Goal: Task Accomplishment & Management: Manage account settings

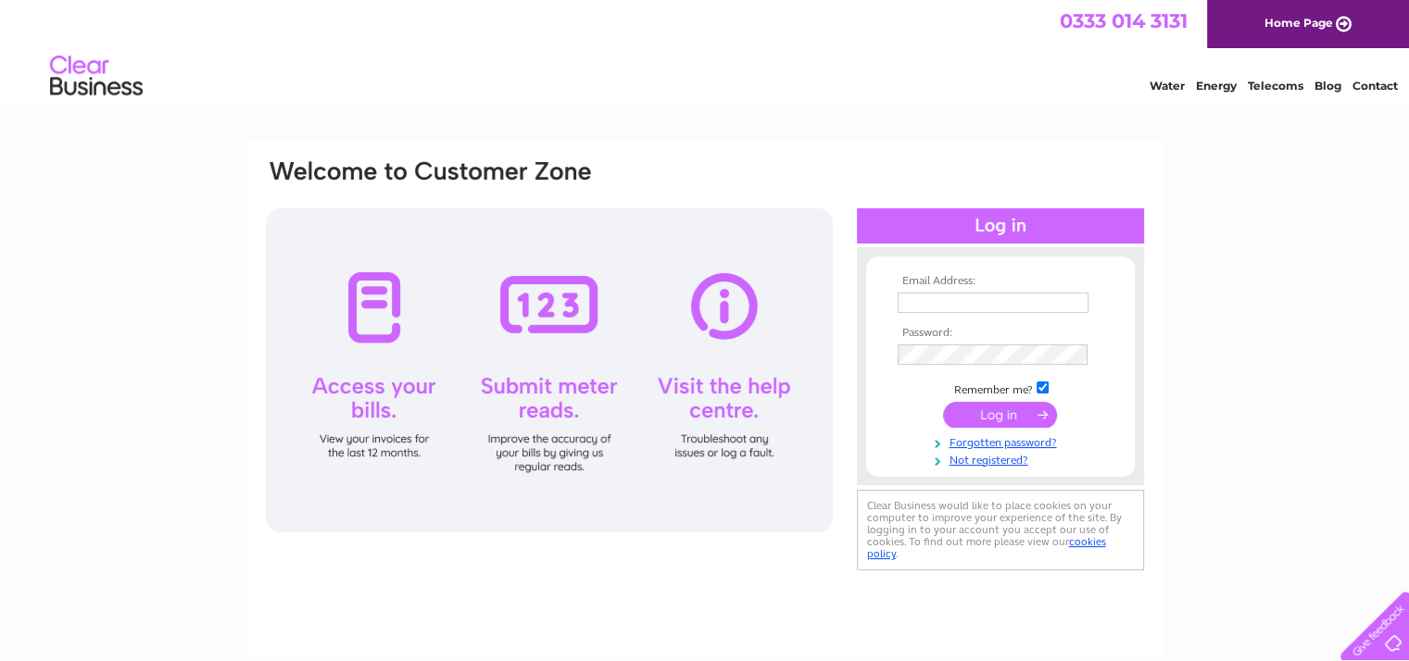
type input "opalilybridal@outlook.com"
click at [1001, 422] on input "submit" at bounding box center [1000, 415] width 114 height 26
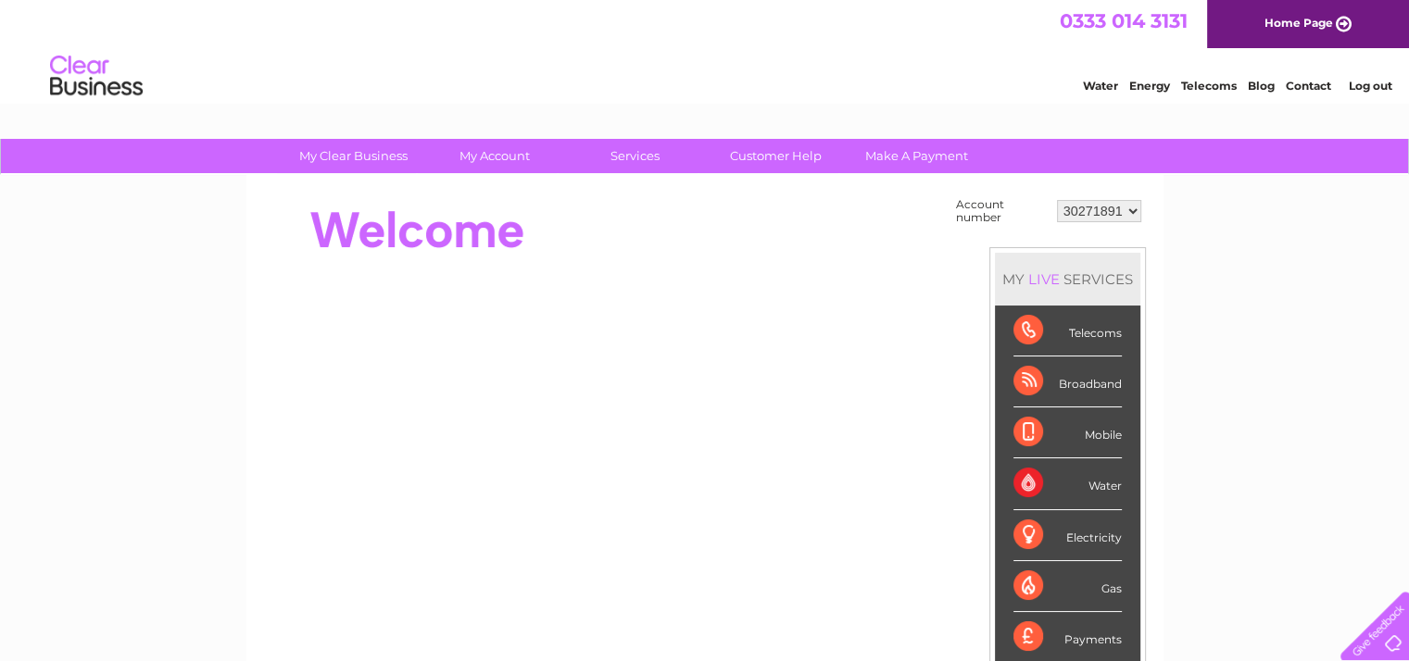
click at [1114, 213] on select "30271891 30316680" at bounding box center [1099, 211] width 84 height 22
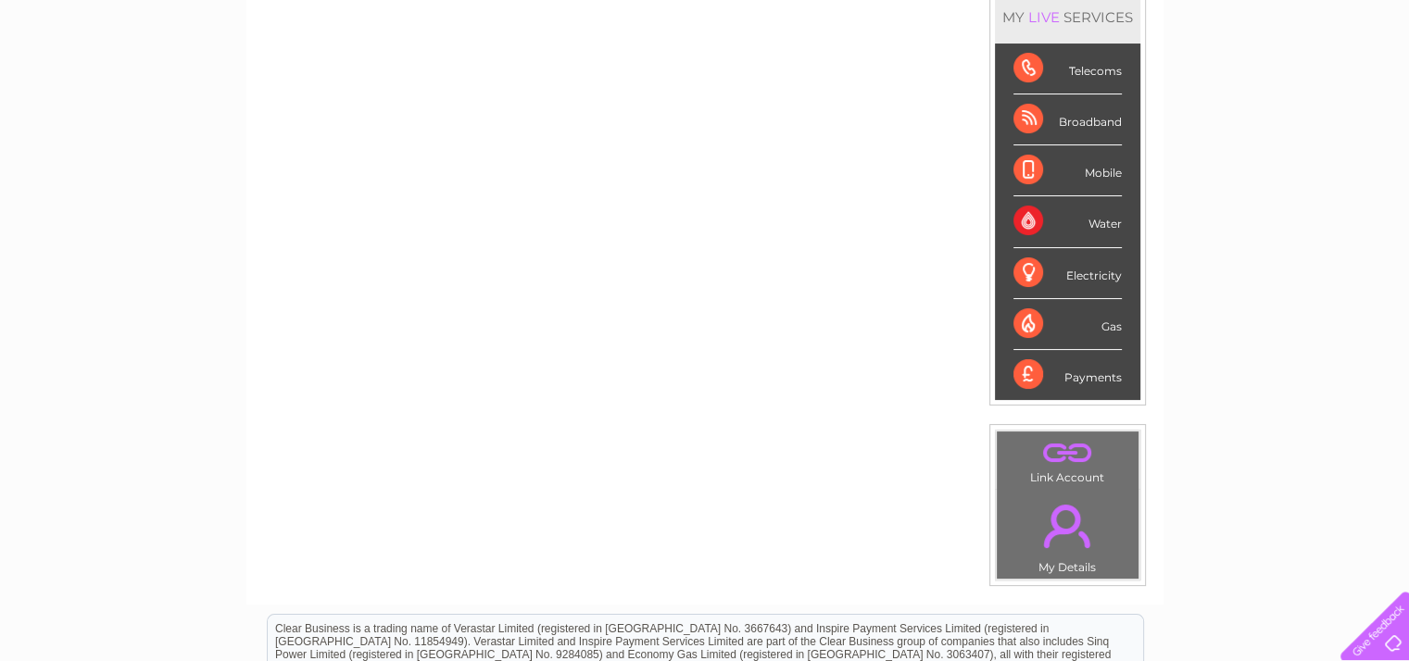
scroll to position [274, 0]
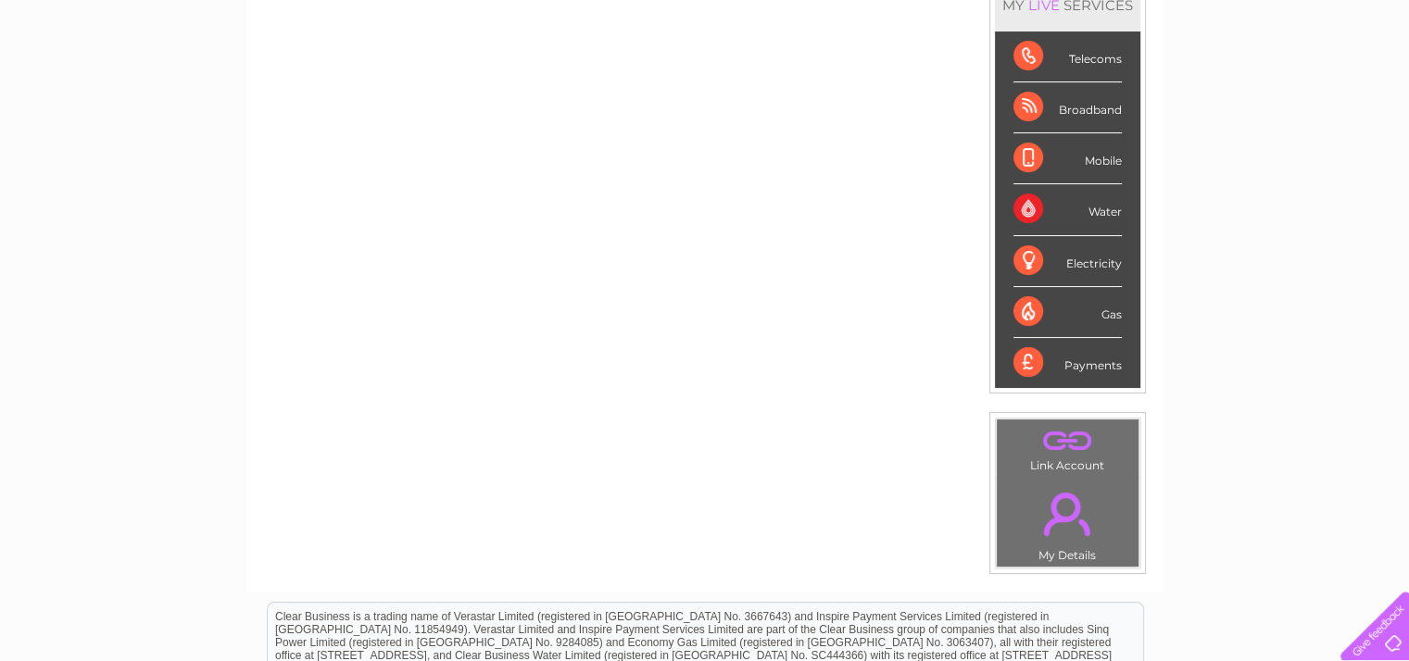
click at [1074, 468] on td ". Link Account" at bounding box center [1068, 448] width 144 height 58
click at [1067, 449] on link "." at bounding box center [1067, 440] width 132 height 32
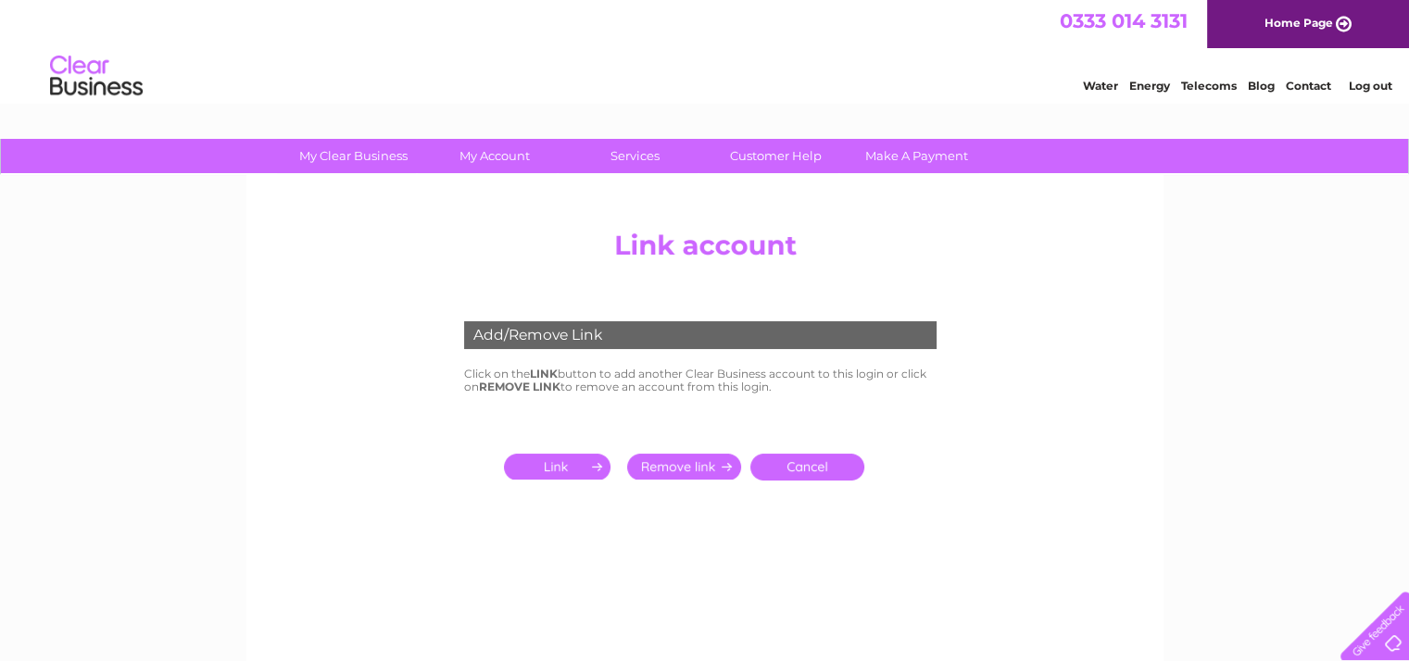
click at [564, 463] on input "submit" at bounding box center [561, 467] width 114 height 26
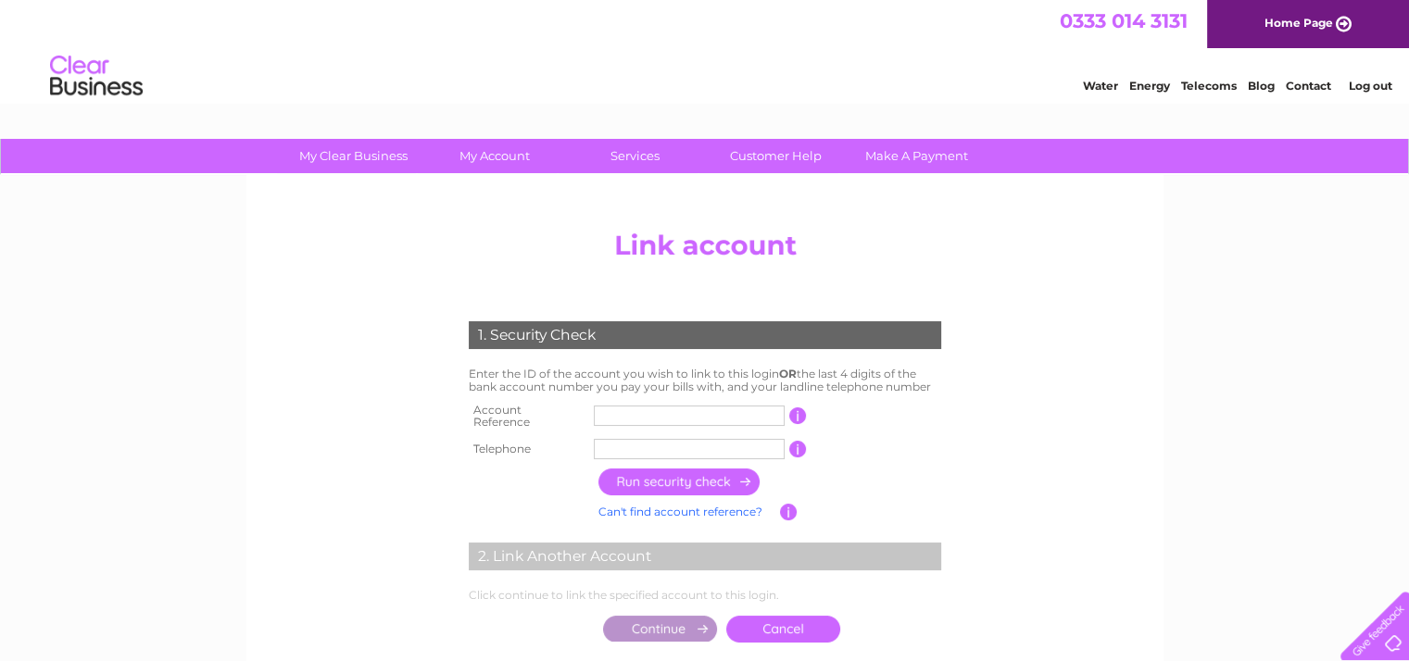
click at [636, 412] on input "text" at bounding box center [689, 416] width 191 height 20
type input "30317077"
click at [645, 451] on input "text" at bounding box center [689, 449] width 191 height 20
click at [653, 480] on input "button" at bounding box center [679, 482] width 163 height 27
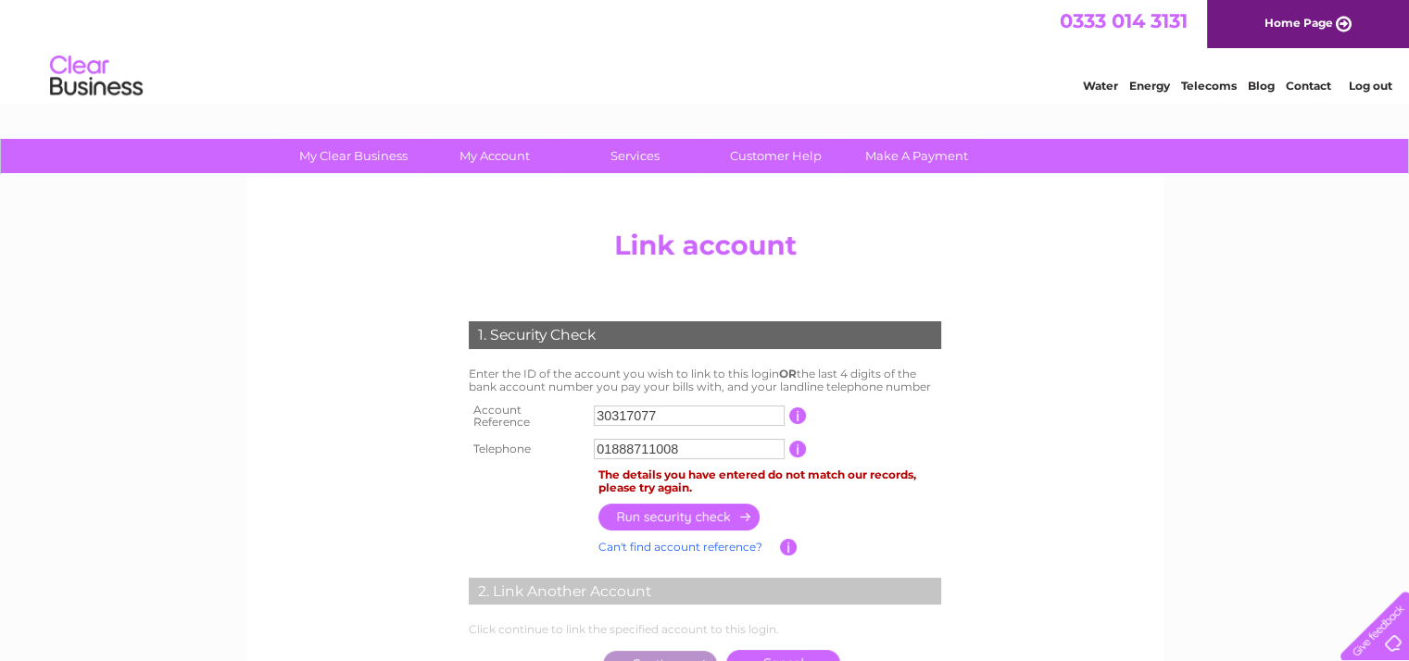
click at [633, 440] on input "01888711008" at bounding box center [689, 449] width 191 height 20
drag, startPoint x: 686, startPoint y: 442, endPoint x: 578, endPoint y: 449, distance: 108.6
click at [578, 449] on tr "Telephone 01888711008 1 of the landline telephone numbers you have given us" at bounding box center [705, 449] width 482 height 30
type input "07771769952"
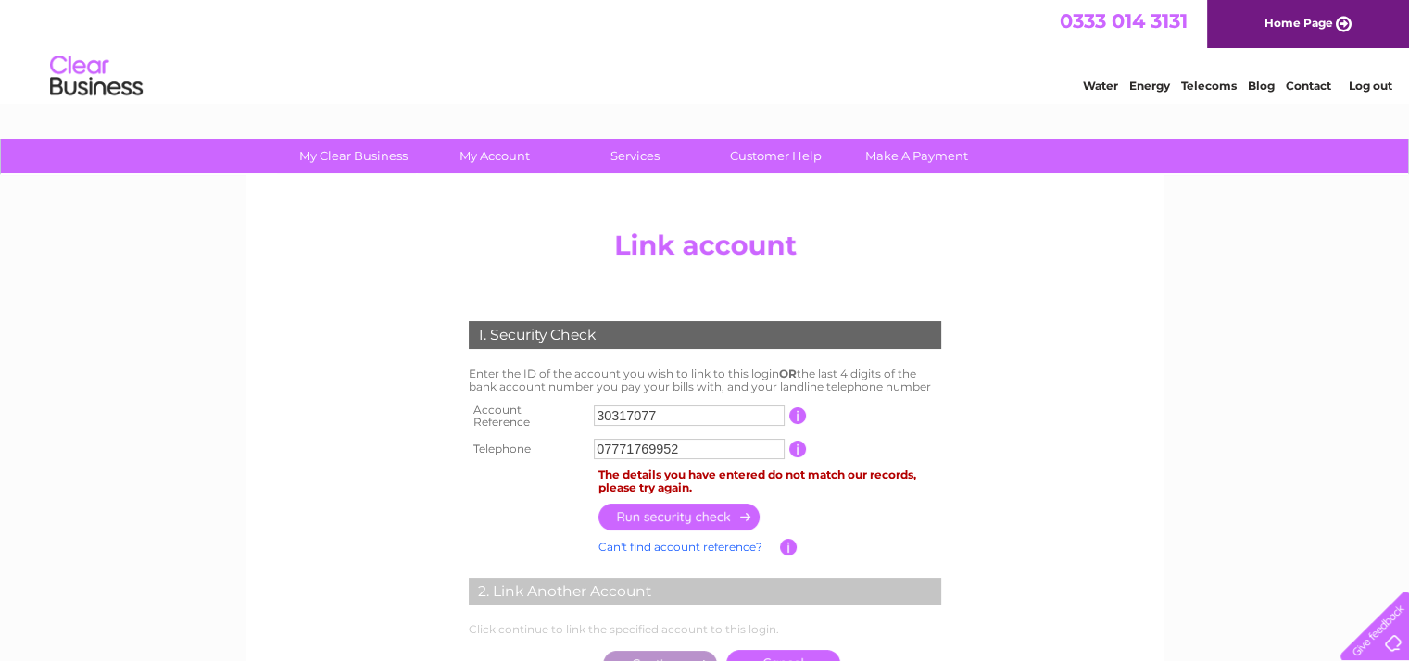
click at [657, 514] on input "button" at bounding box center [679, 517] width 163 height 27
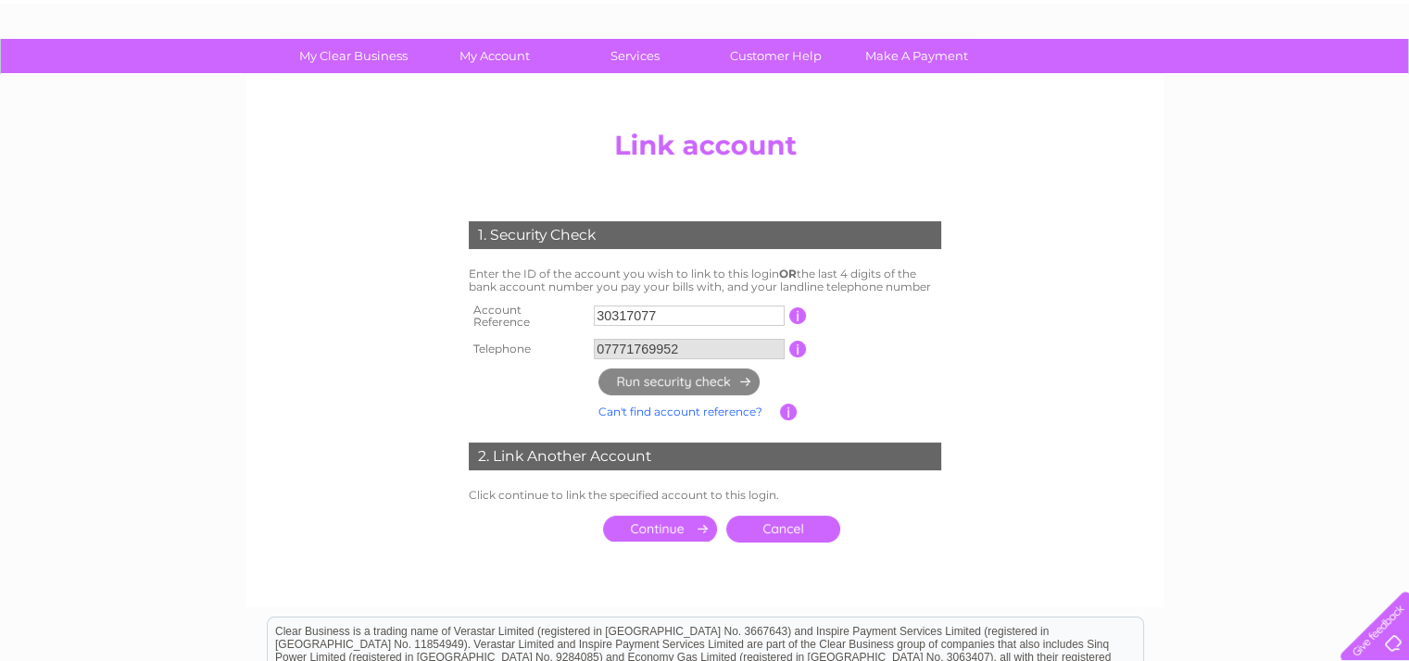
scroll to position [100, 0]
click at [659, 517] on input "submit" at bounding box center [660, 529] width 114 height 26
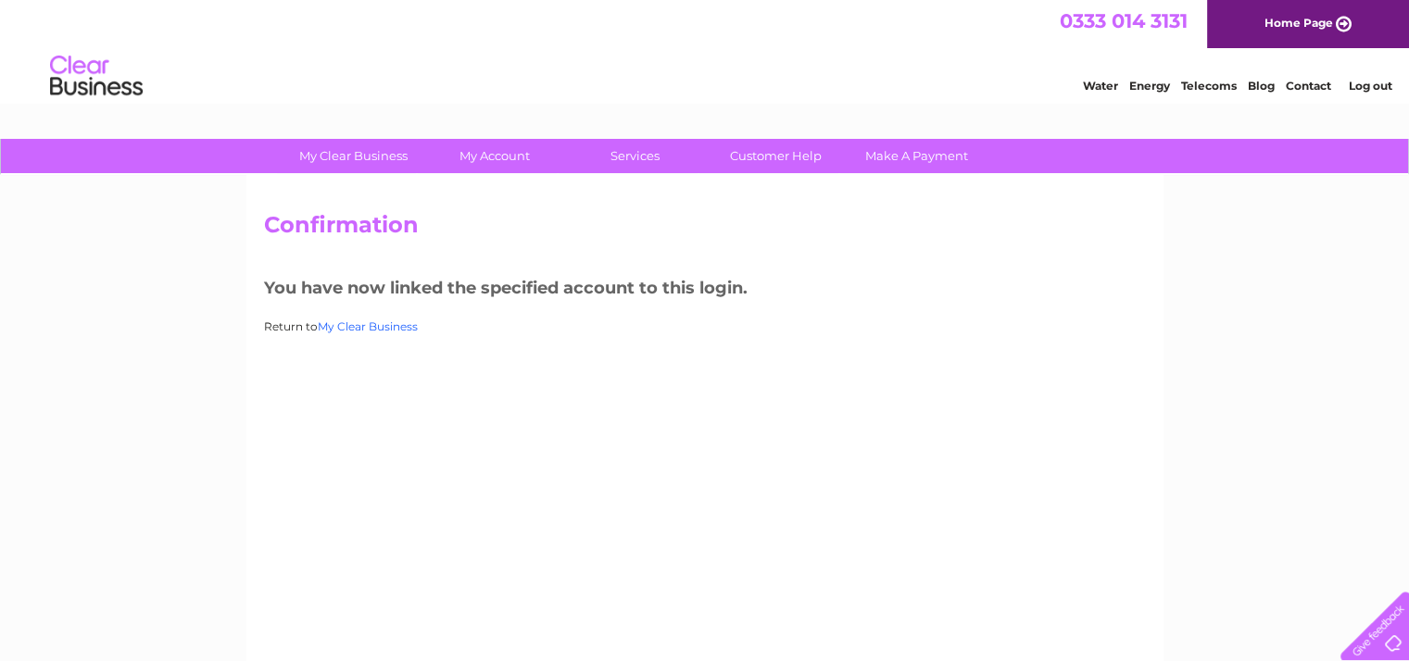
click at [404, 325] on link "My Clear Business" at bounding box center [368, 327] width 100 height 14
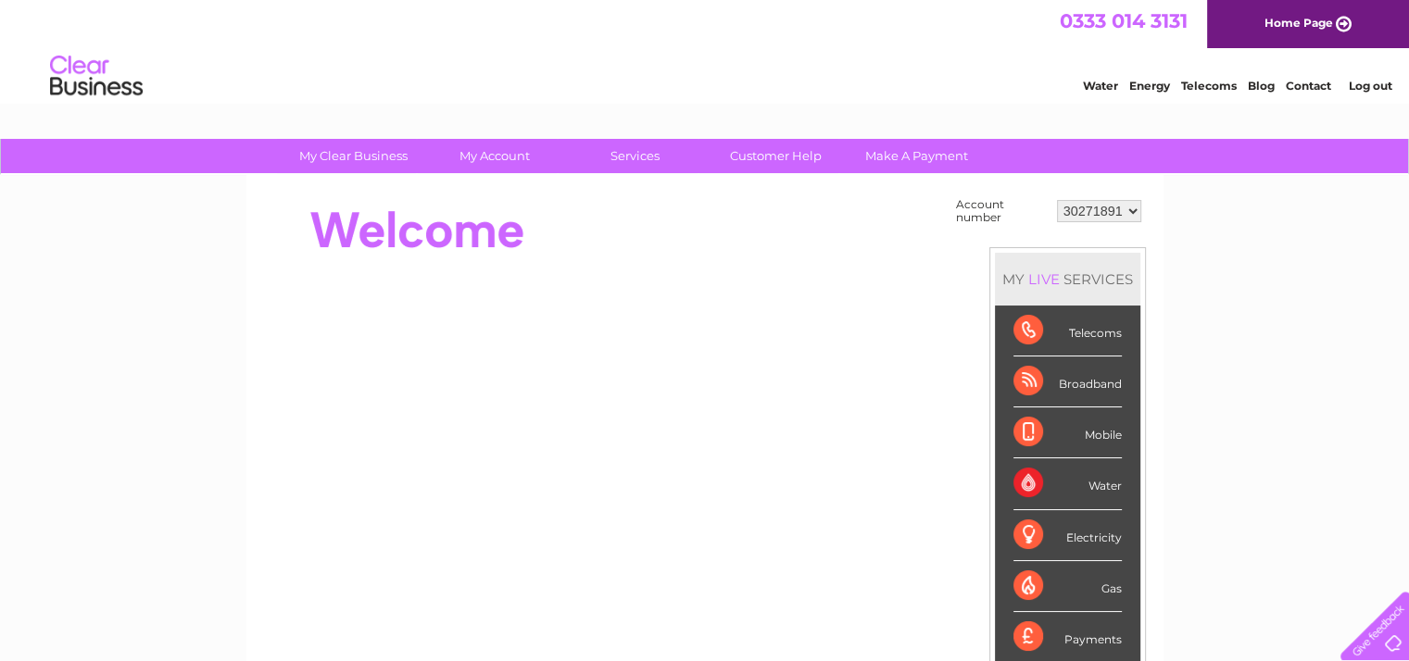
click at [1097, 214] on select "30271891 30316680 30317077" at bounding box center [1099, 211] width 84 height 22
click at [1057, 200] on select "30271891 30316680 30317077" at bounding box center [1099, 211] width 84 height 22
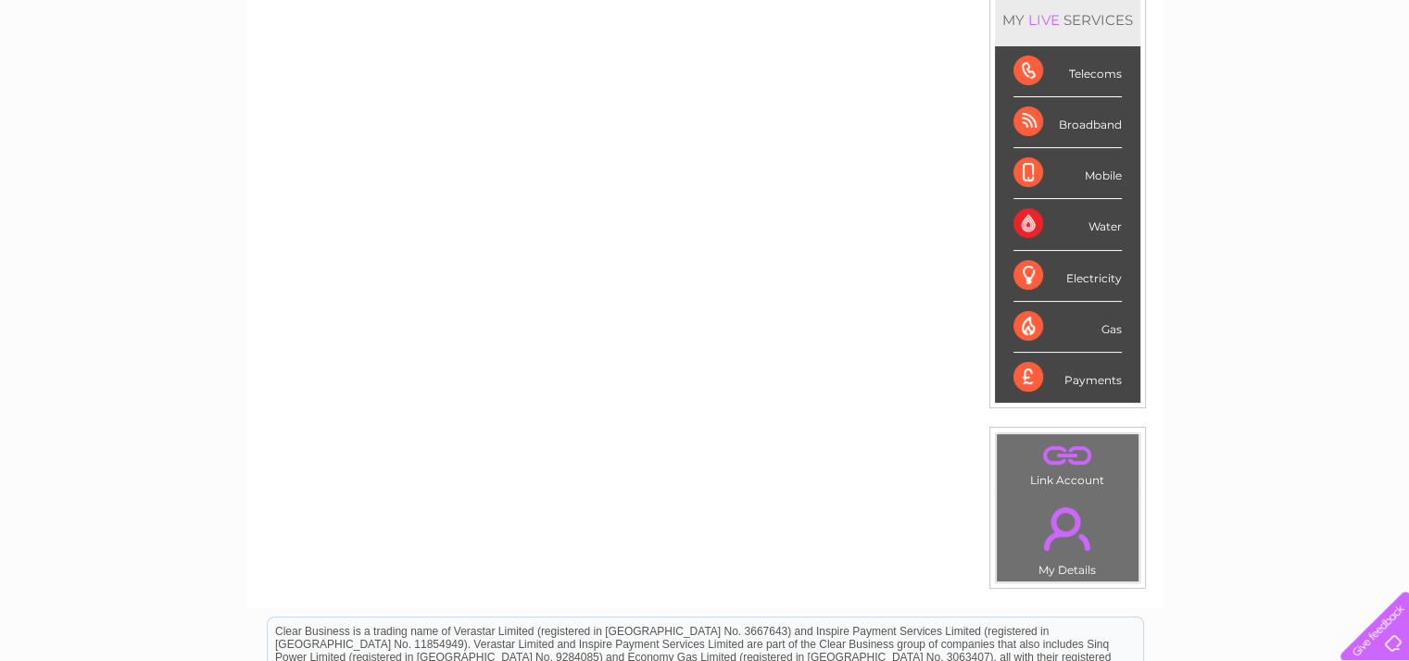
scroll to position [190, 0]
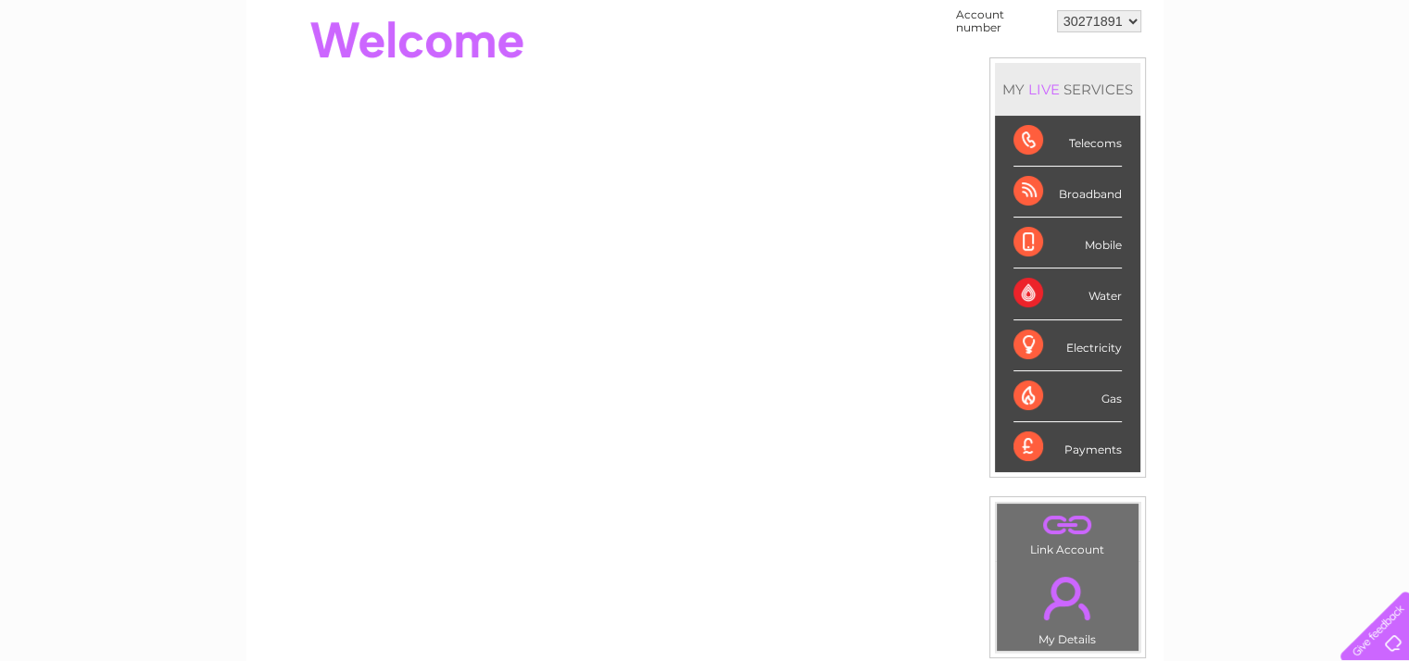
click at [1096, 293] on div "Water" at bounding box center [1068, 294] width 108 height 51
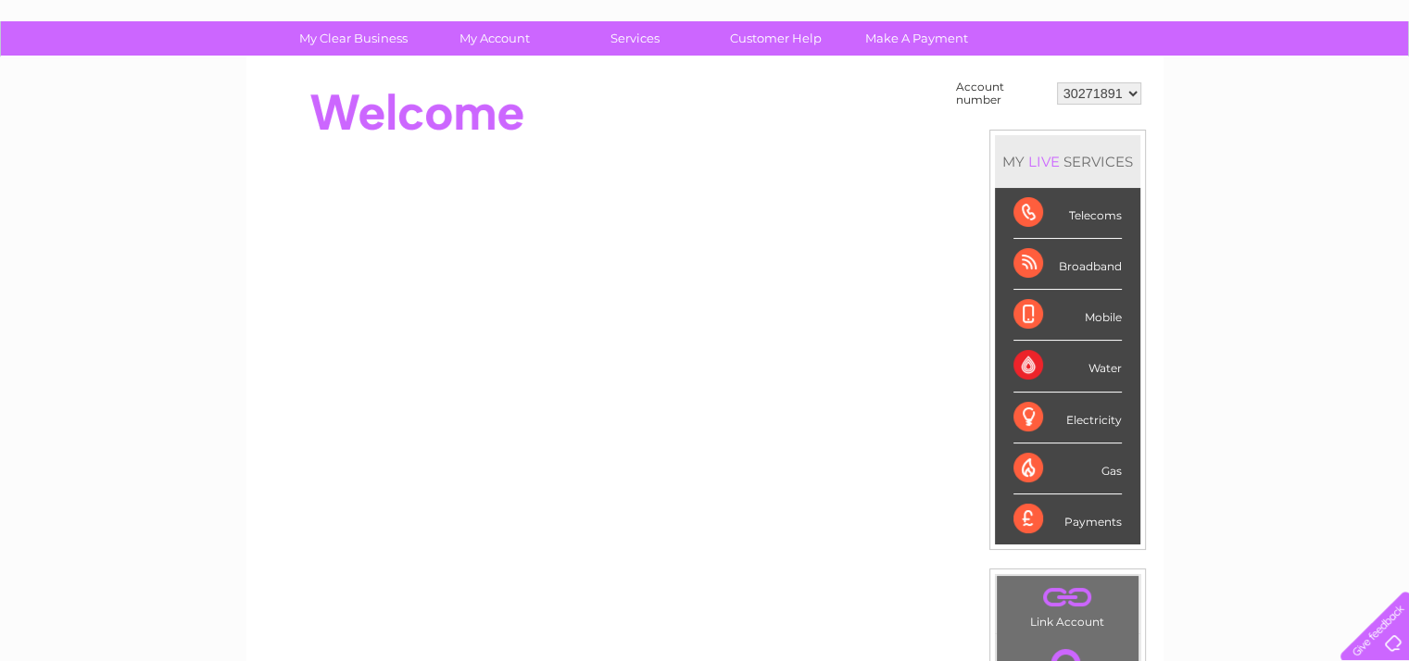
scroll to position [113, 0]
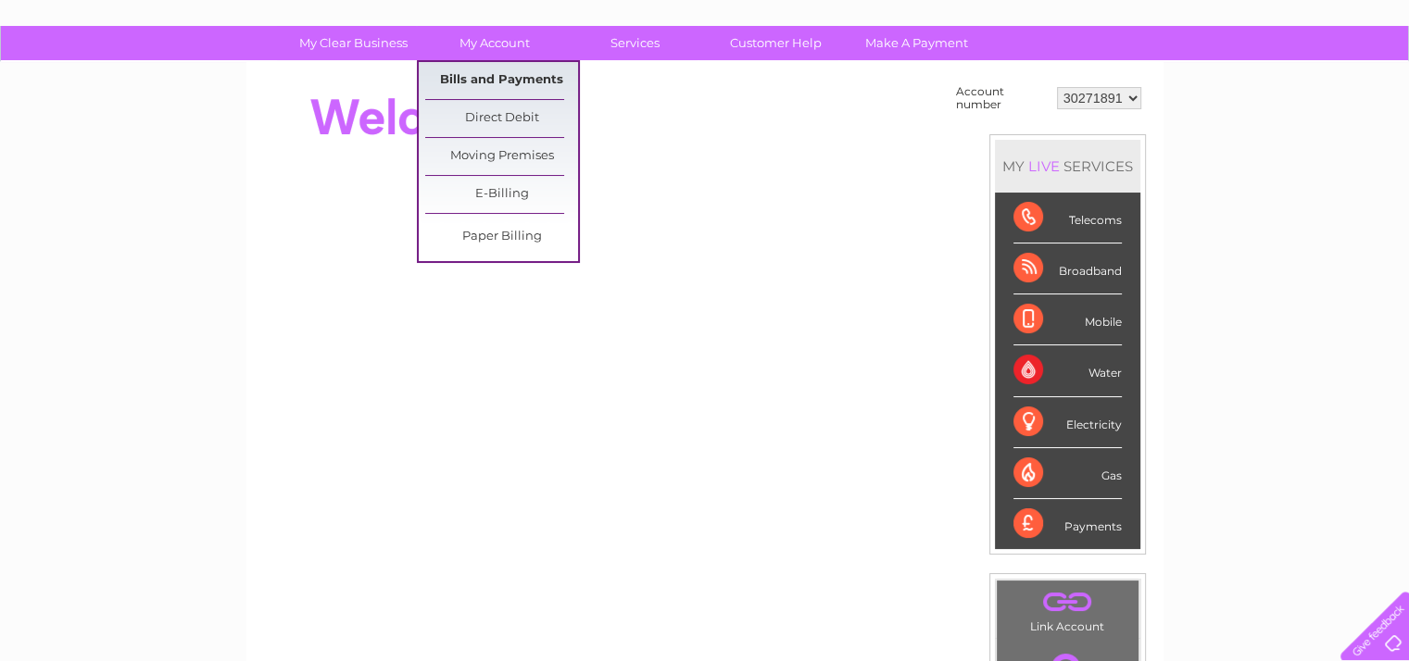
click at [519, 80] on link "Bills and Payments" at bounding box center [501, 80] width 153 height 37
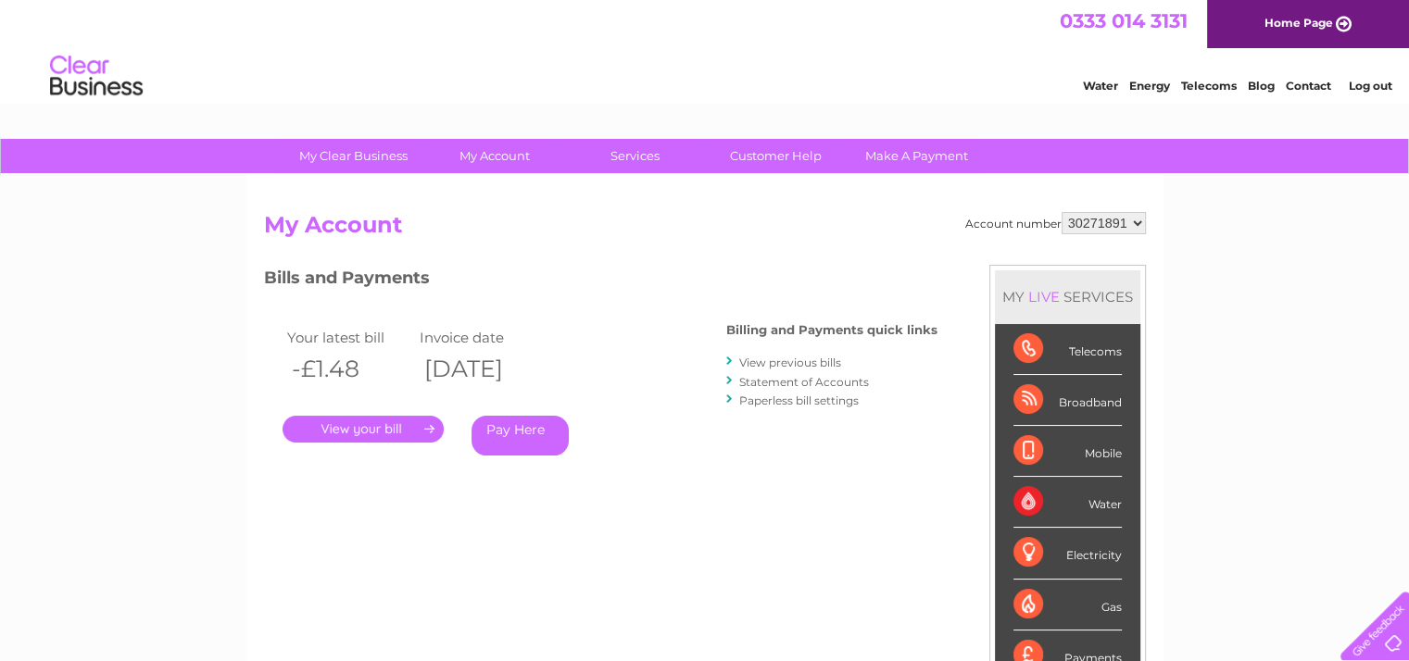
click at [1140, 218] on select "30271891 30316680 30317077" at bounding box center [1104, 223] width 84 height 22
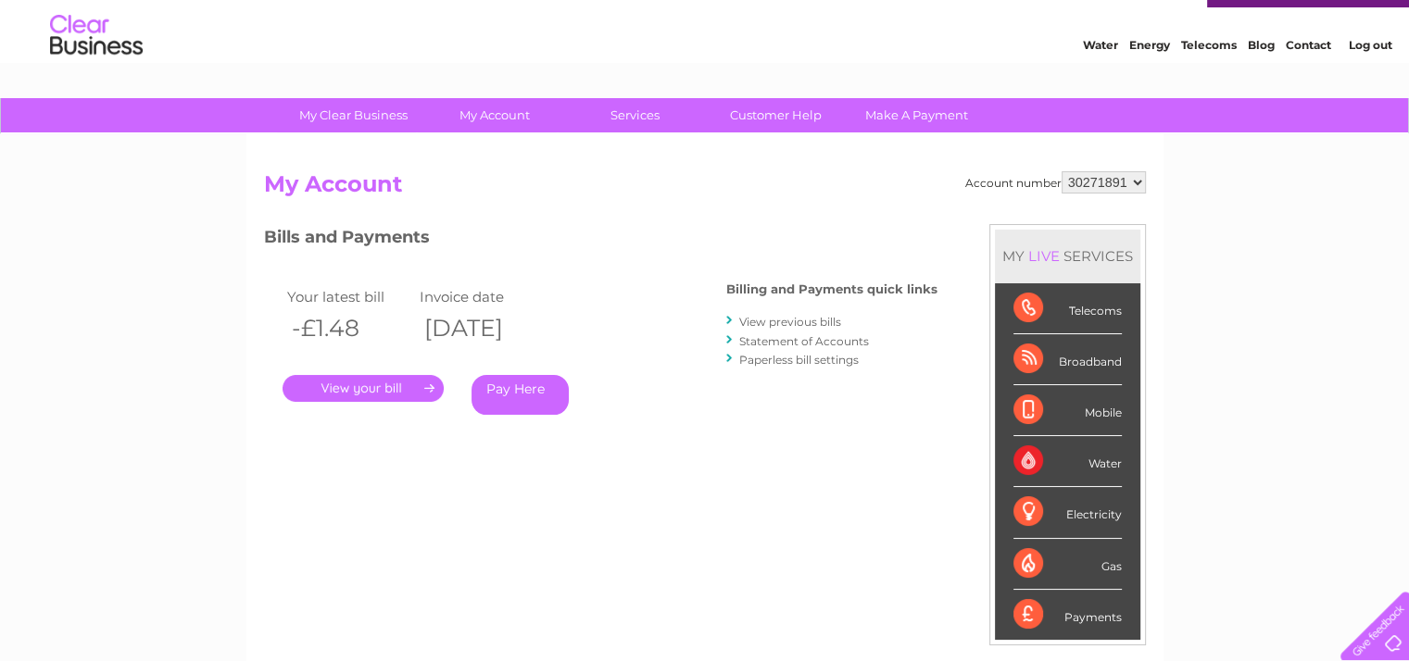
scroll to position [47, 0]
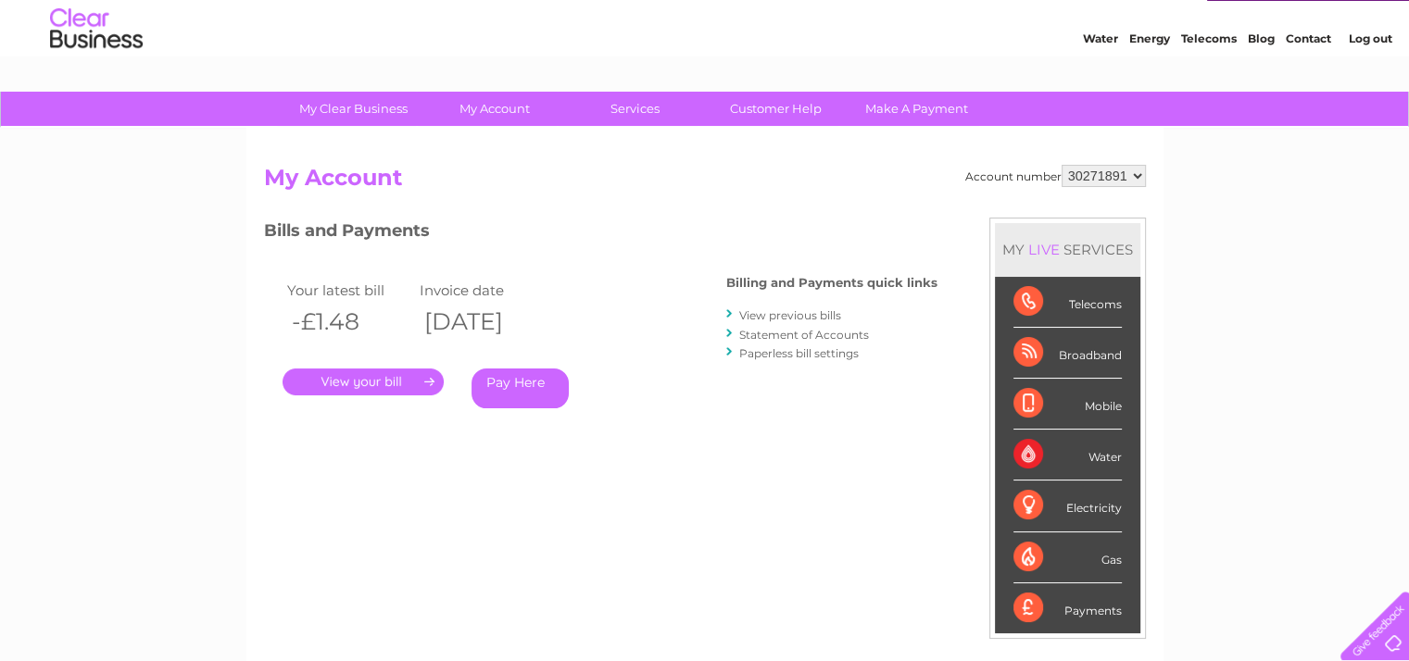
drag, startPoint x: 1067, startPoint y: 170, endPoint x: 1126, endPoint y: 178, distance: 59.0
click at [1126, 178] on select "30271891 30316680 30317077" at bounding box center [1104, 176] width 84 height 22
click at [1114, 173] on select "30271891 30316680 30317077" at bounding box center [1104, 176] width 84 height 22
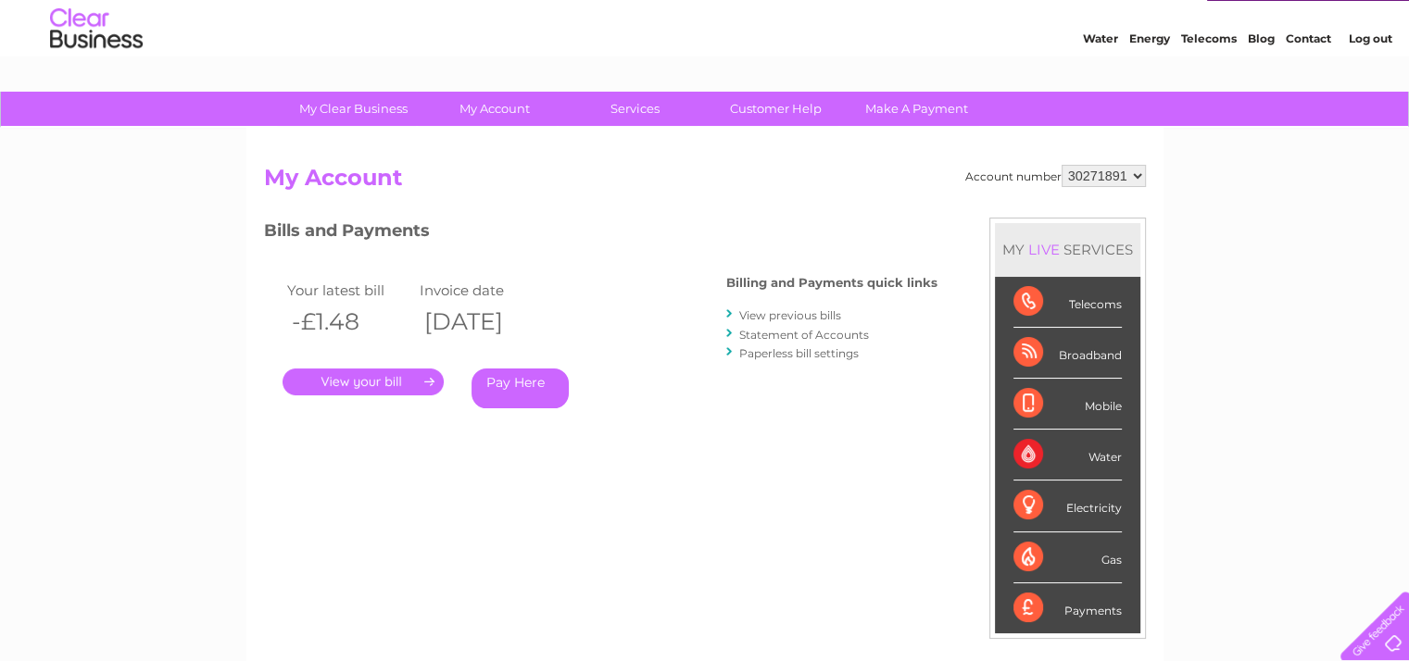
click at [1114, 173] on select "30271891 30316680 30317077" at bounding box center [1104, 176] width 84 height 22
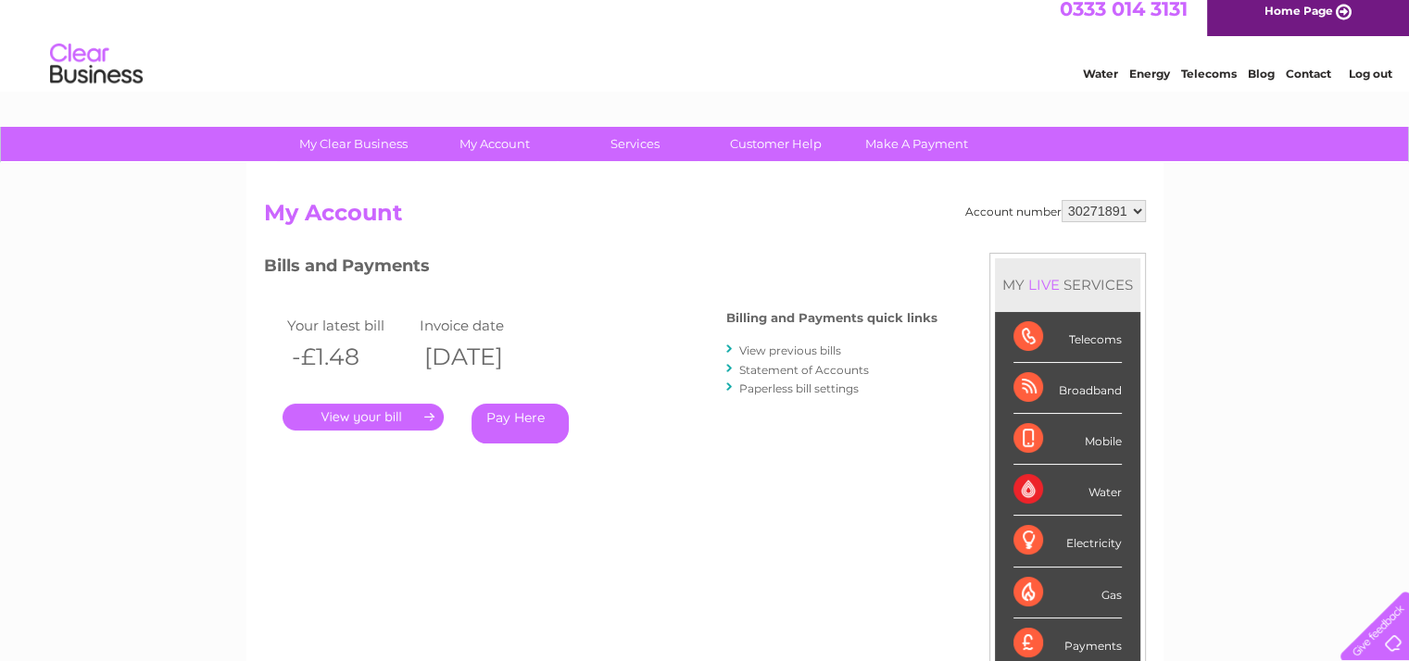
scroll to position [0, 0]
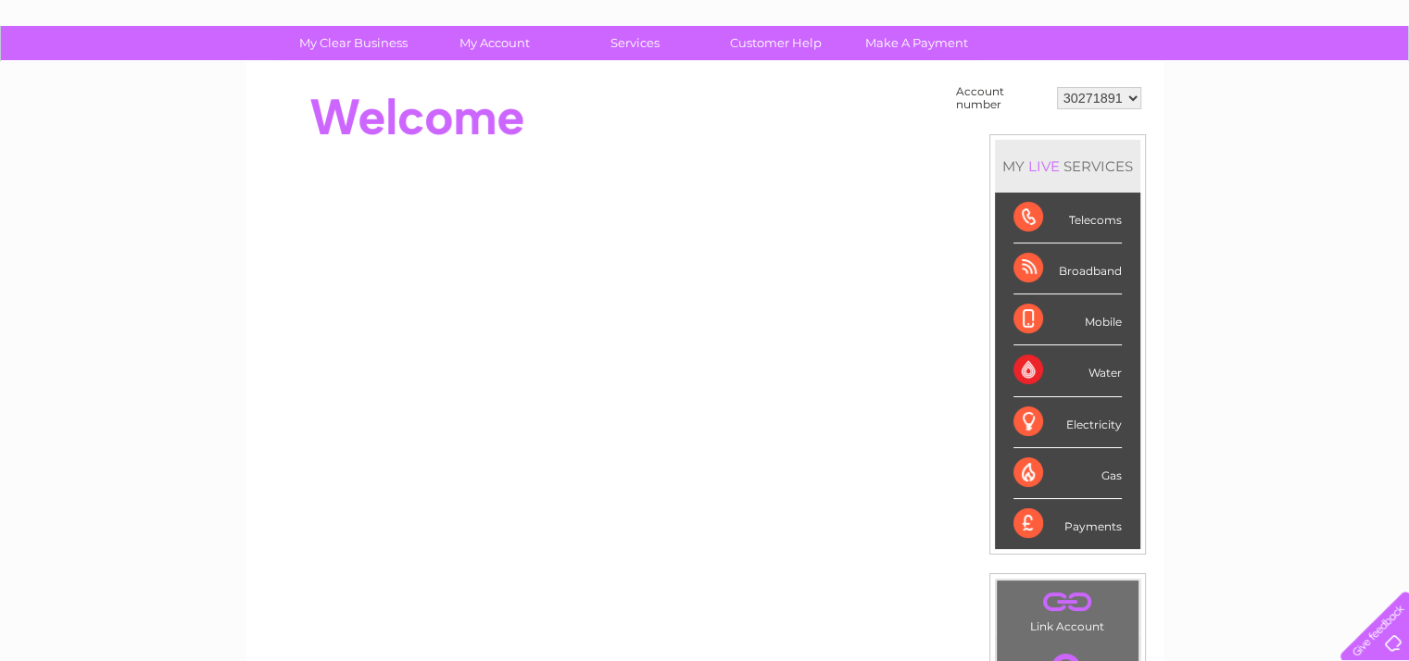
click at [1041, 606] on link "." at bounding box center [1067, 602] width 132 height 32
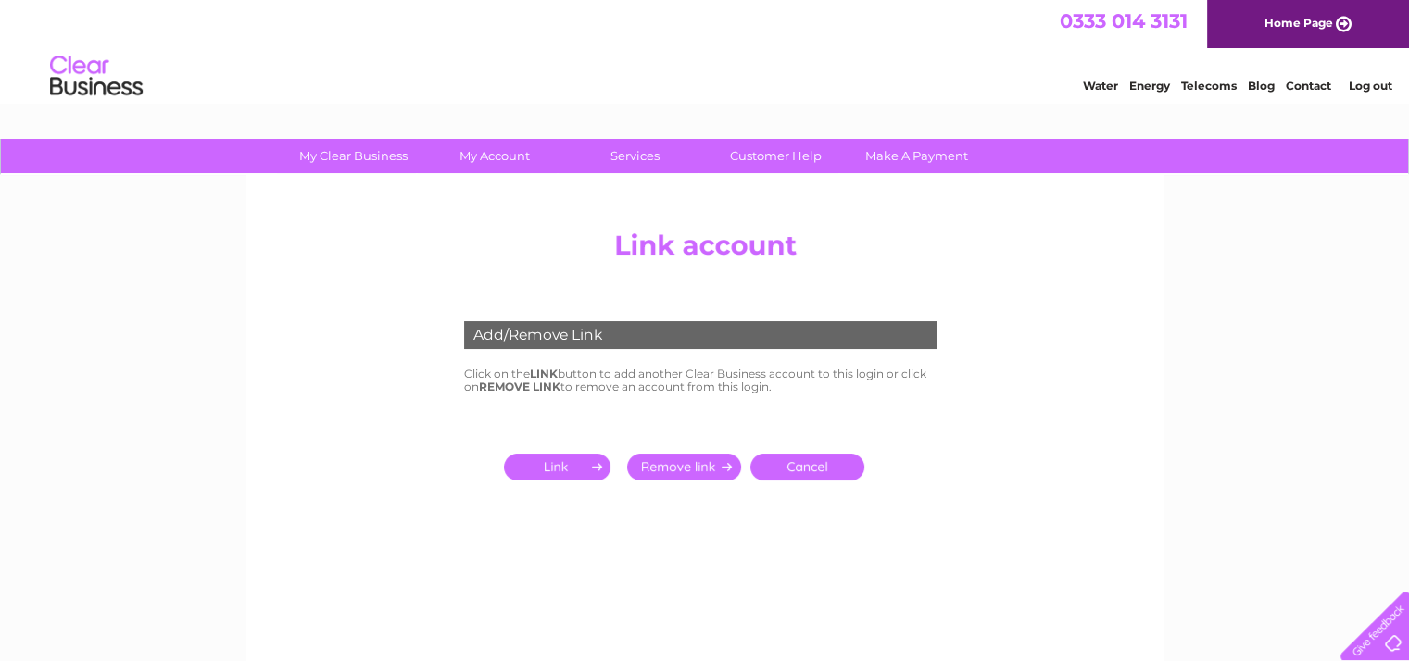
click at [692, 464] on input "submit" at bounding box center [684, 467] width 114 height 26
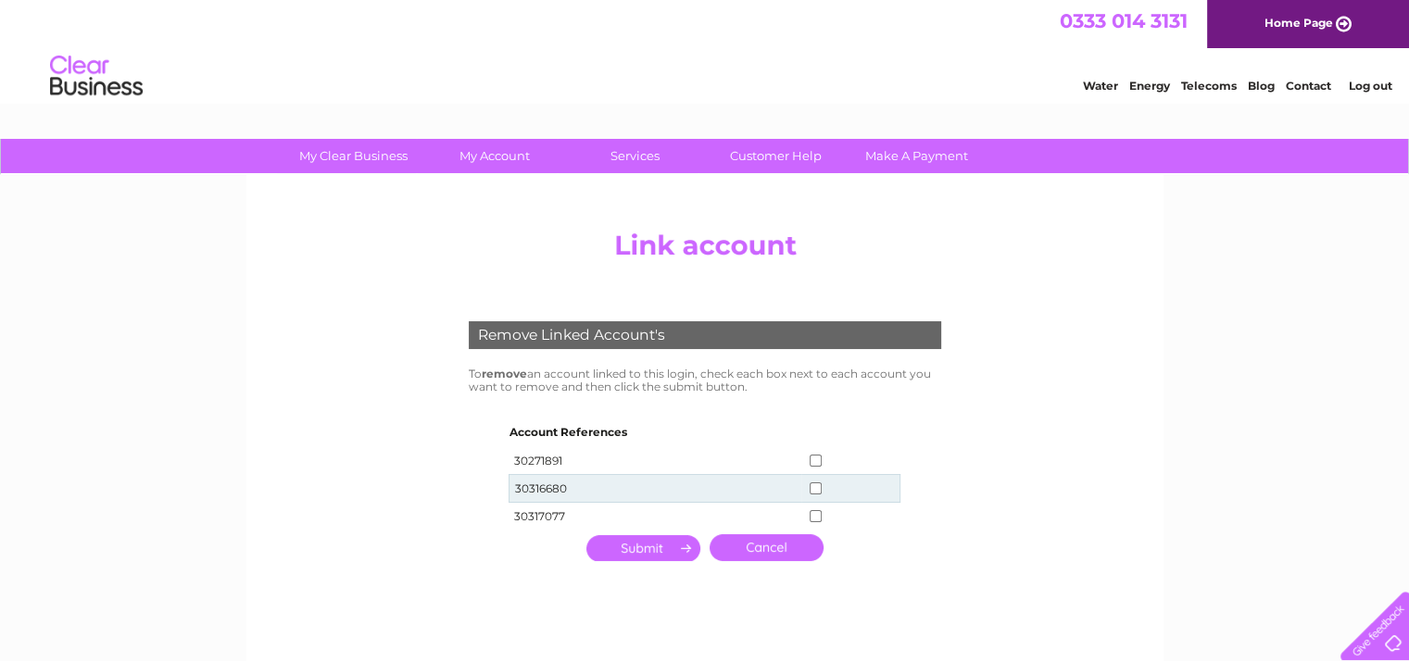
click at [812, 460] on input "checkbox" at bounding box center [816, 461] width 12 height 12
checkbox input "true"
click at [660, 545] on input "submit" at bounding box center [643, 548] width 114 height 26
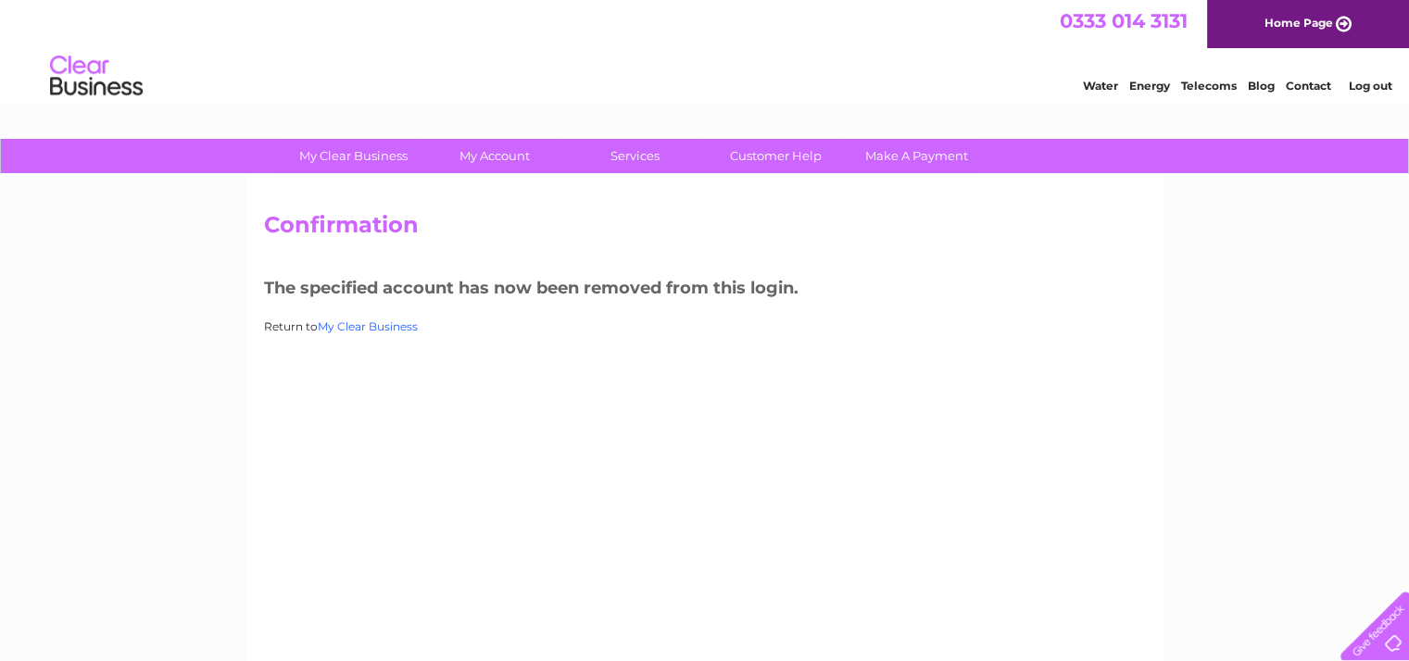
click at [379, 323] on link "My Clear Business" at bounding box center [368, 327] width 100 height 14
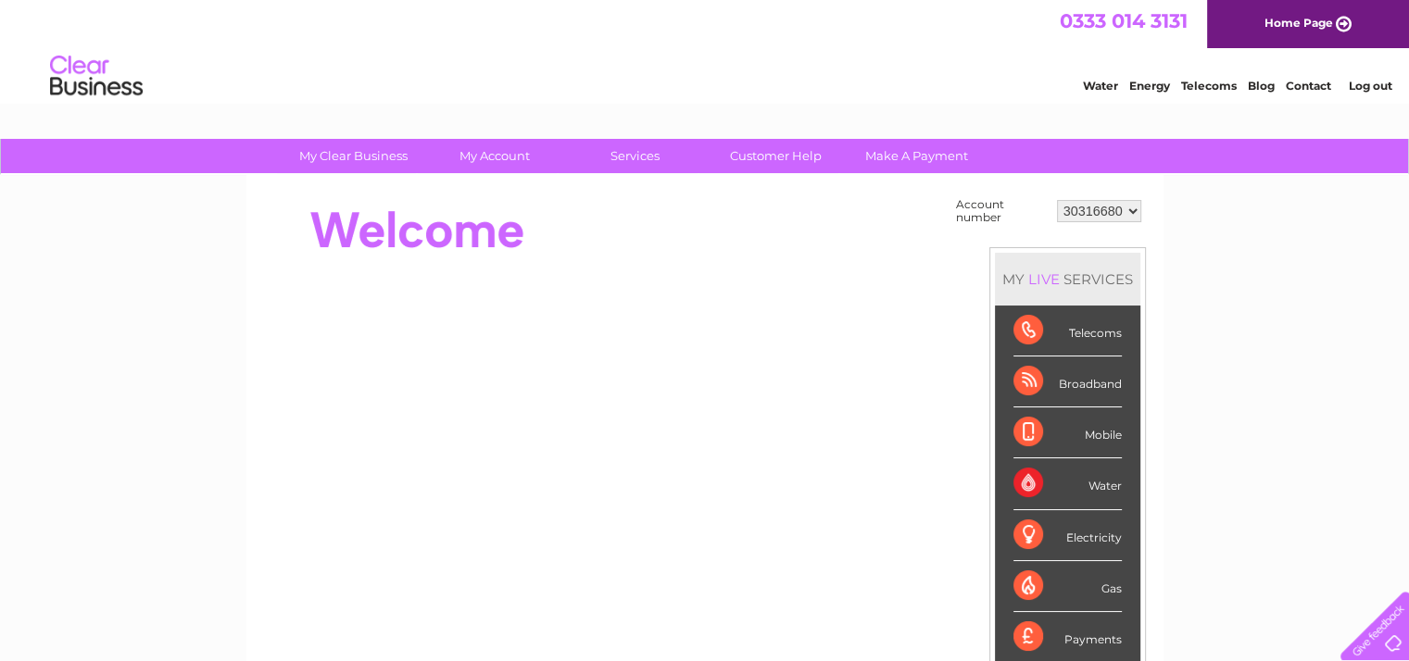
click at [1119, 211] on select "30316680 30317077" at bounding box center [1099, 211] width 84 height 22
select select "30317077"
click at [1057, 200] on select "30316680 30317077" at bounding box center [1099, 211] width 84 height 22
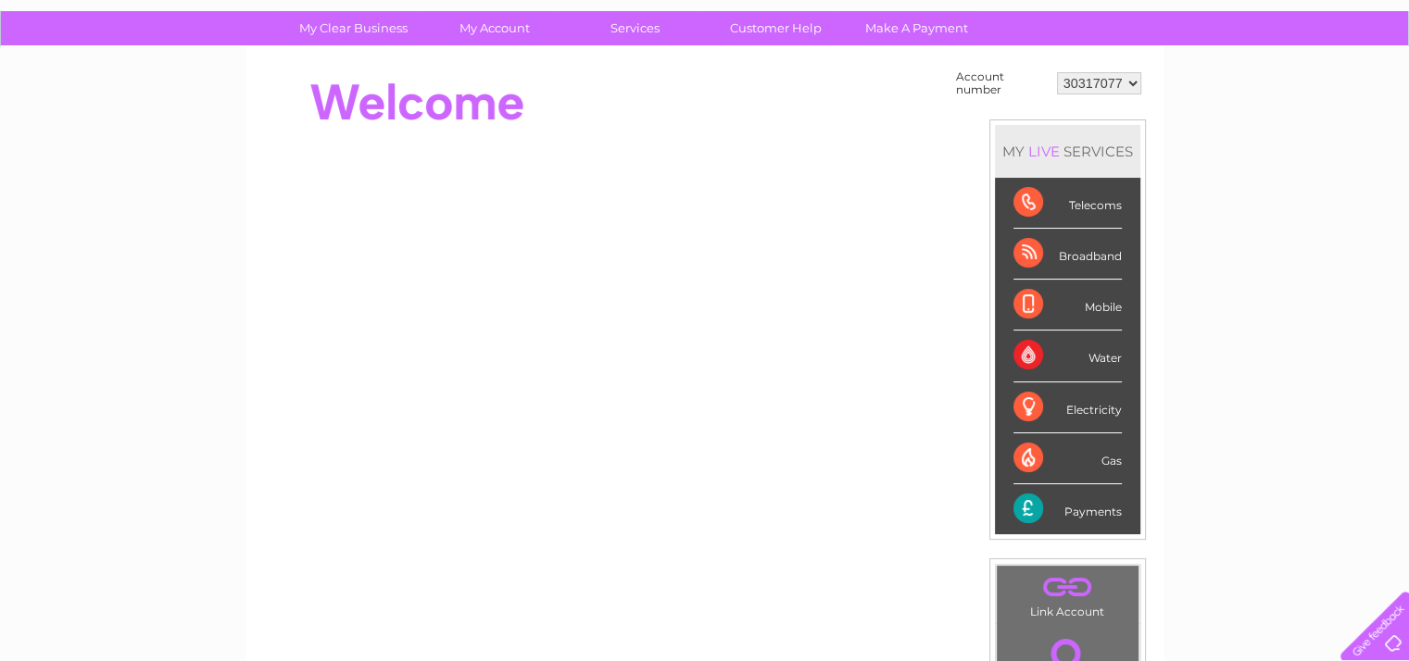
scroll to position [184, 0]
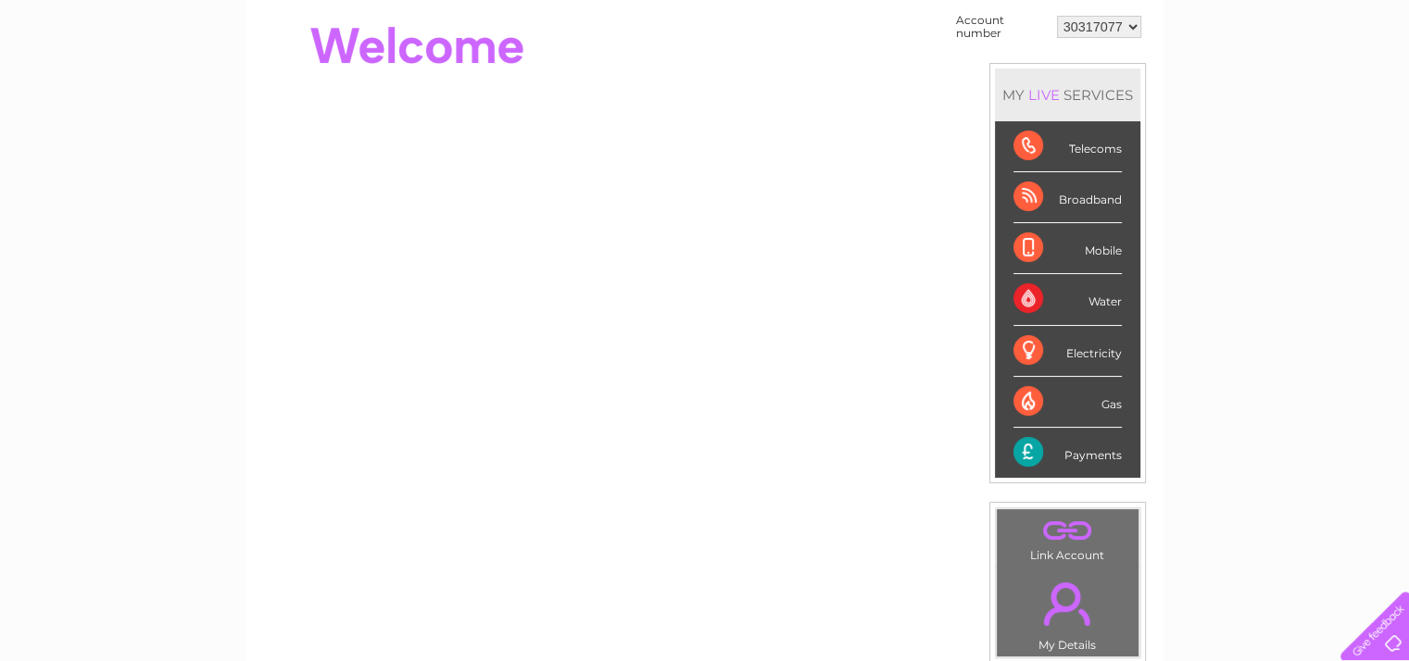
click at [1110, 455] on div "Payments" at bounding box center [1068, 453] width 108 height 50
click at [1027, 448] on div "Payments" at bounding box center [1068, 453] width 108 height 50
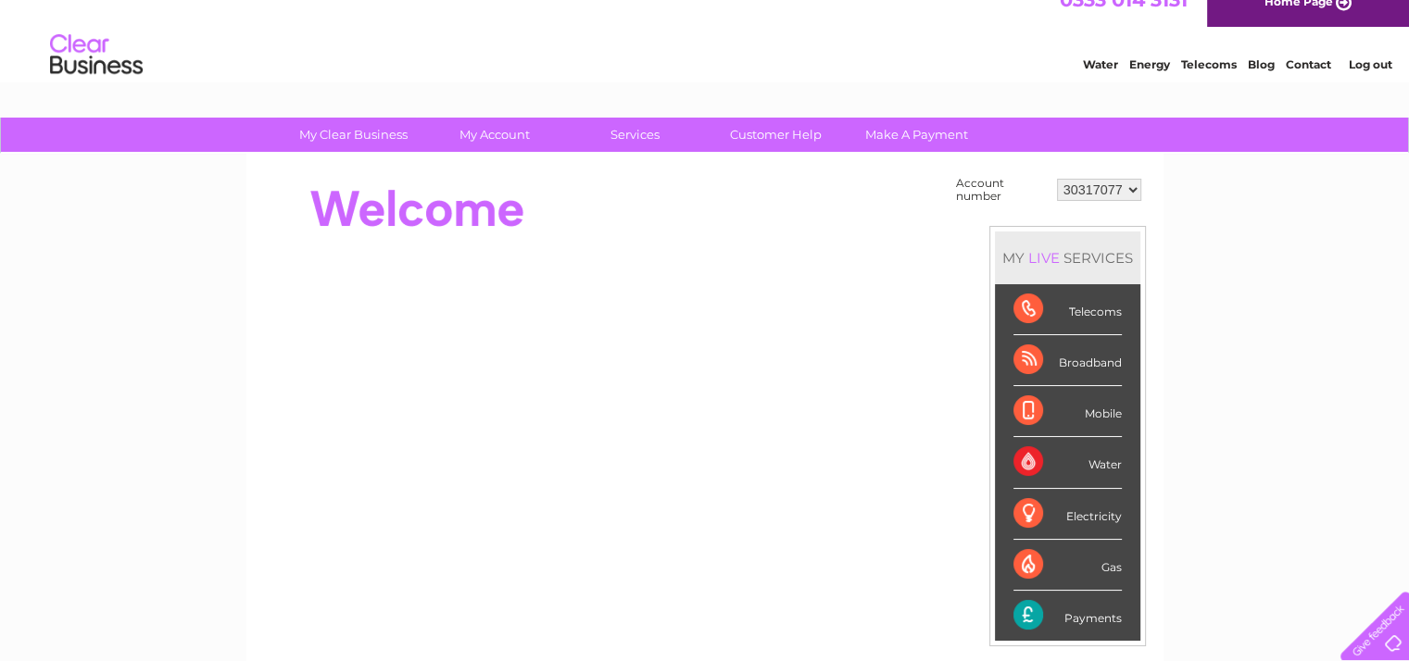
scroll to position [0, 0]
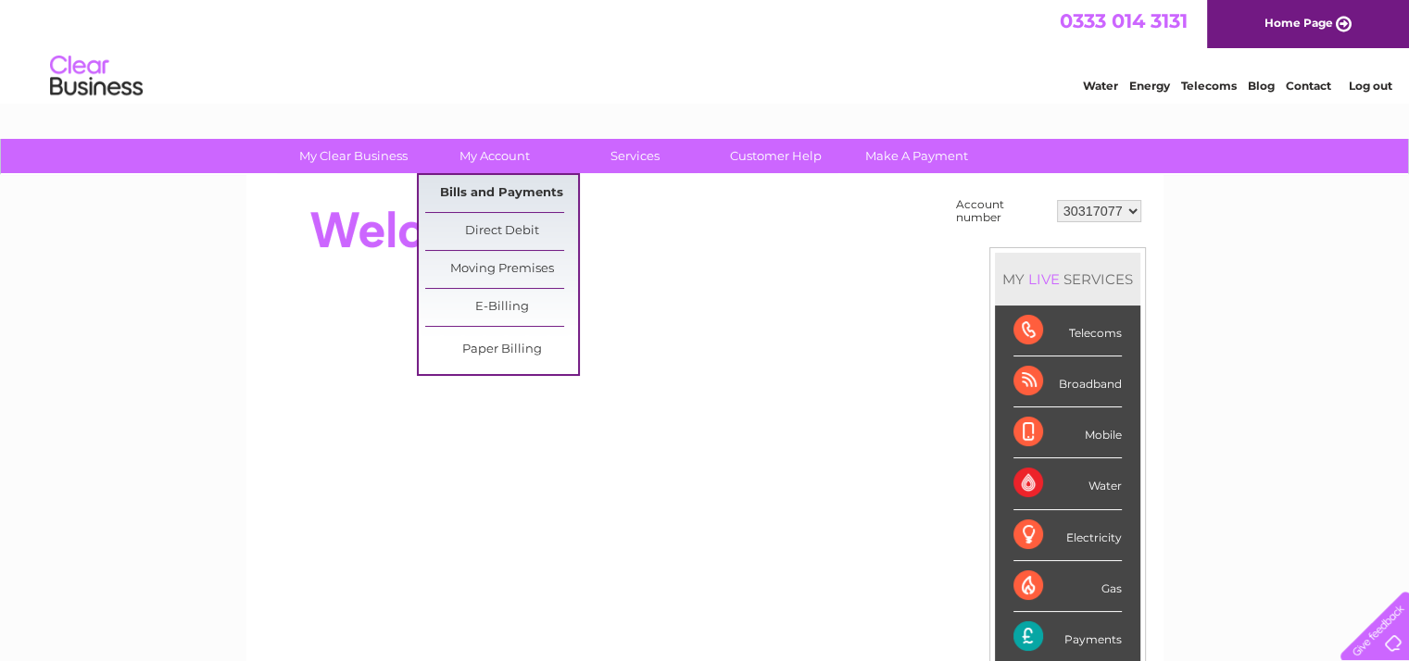
click at [528, 187] on link "Bills and Payments" at bounding box center [501, 193] width 153 height 37
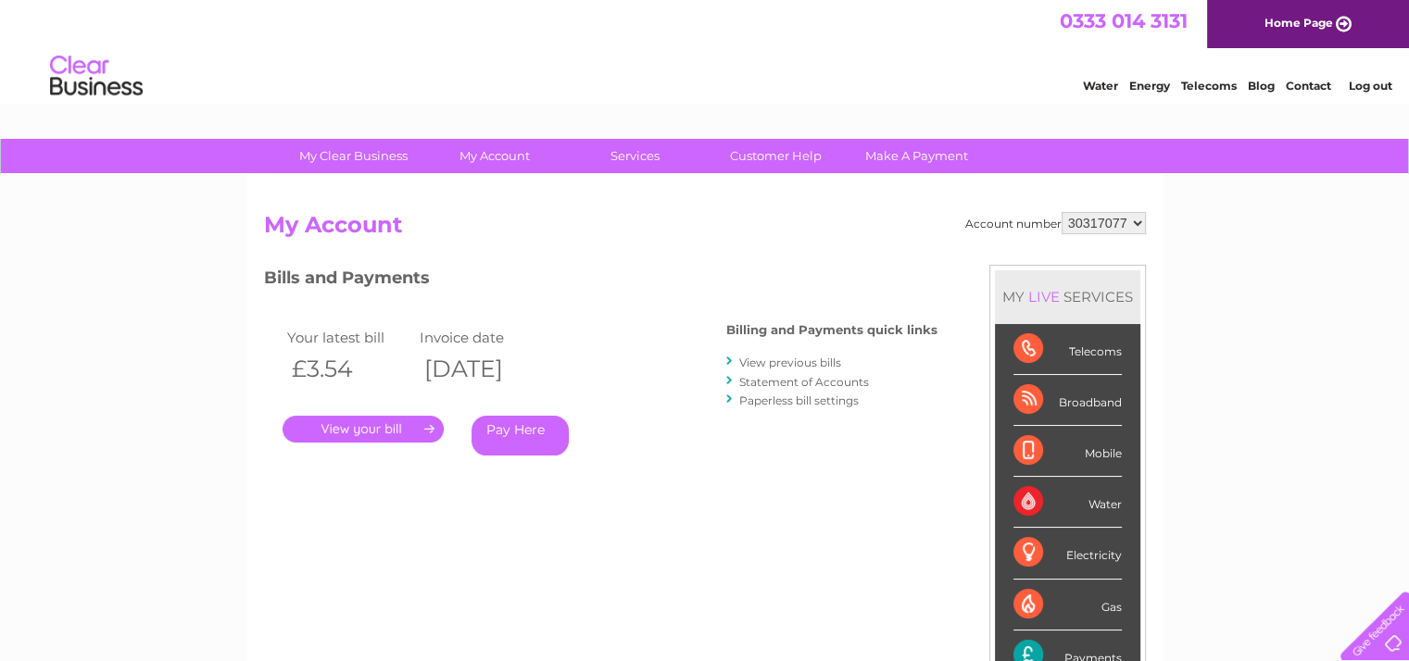
click at [823, 360] on link "View previous bills" at bounding box center [790, 363] width 102 height 14
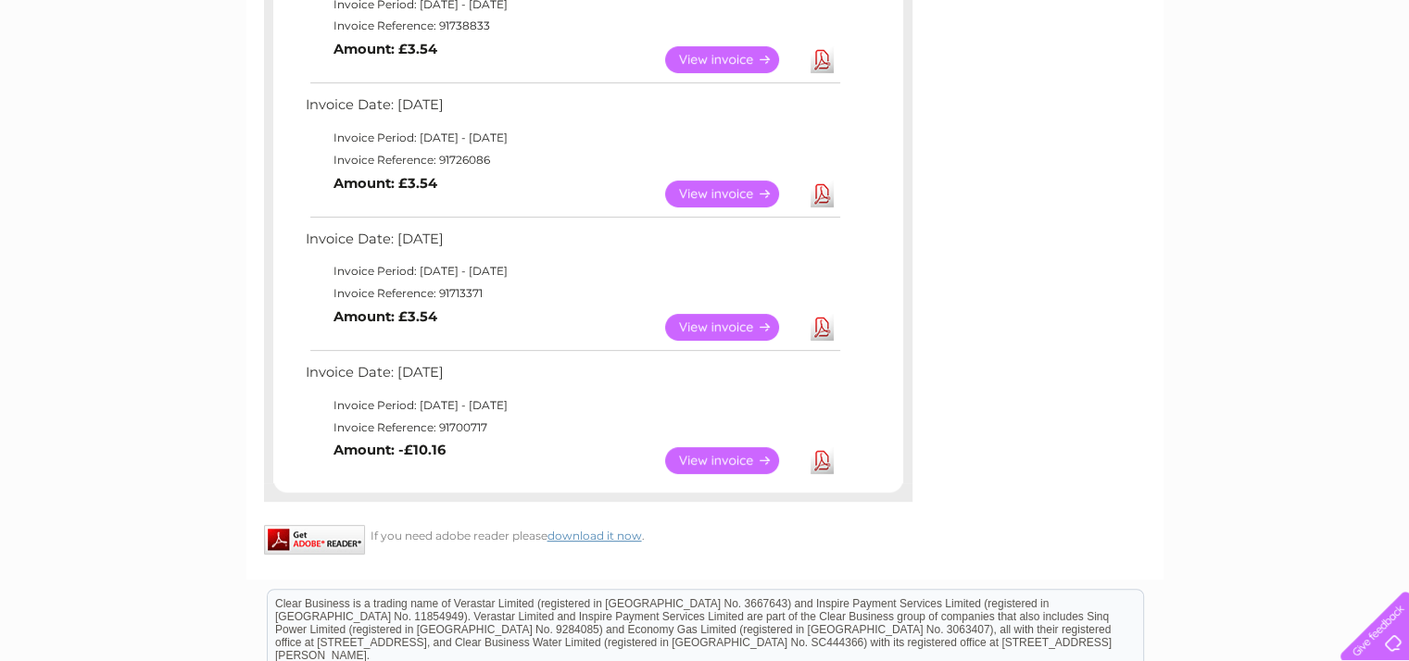
scroll to position [524, 0]
click at [747, 460] on link "View" at bounding box center [733, 459] width 136 height 27
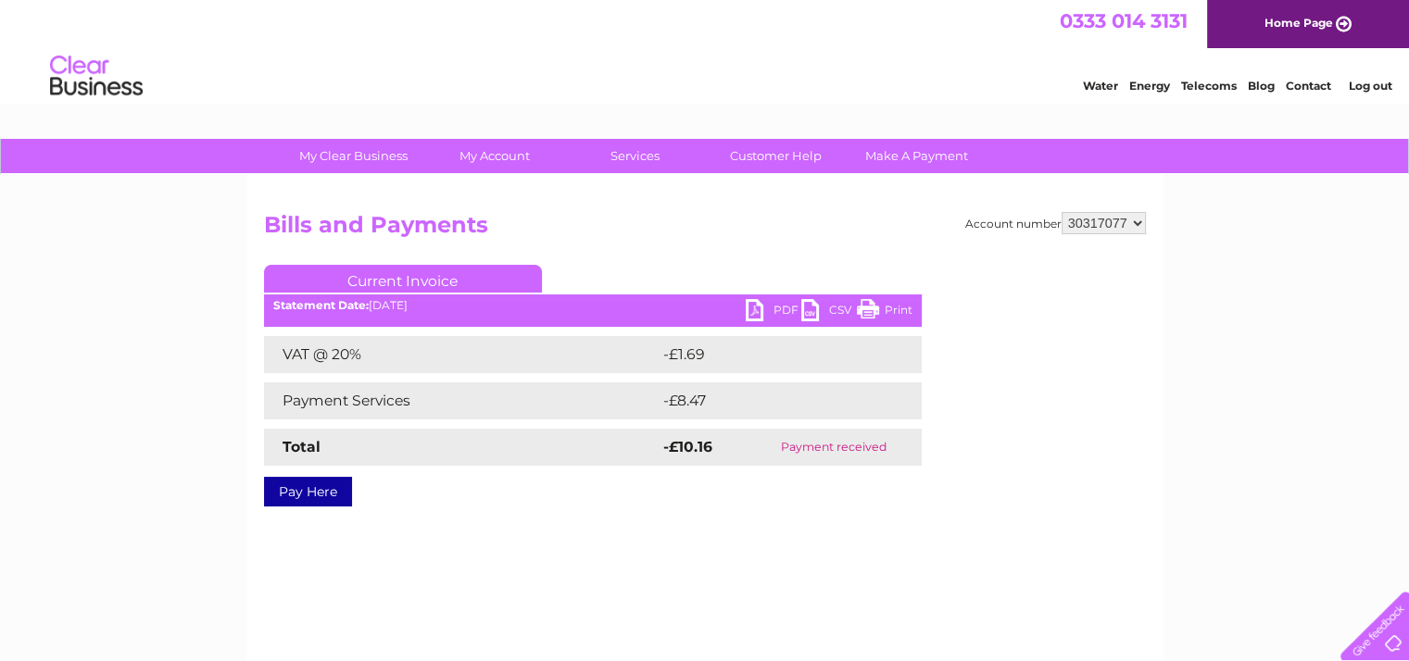
click at [782, 312] on link "PDF" at bounding box center [774, 312] width 56 height 27
click at [888, 310] on link "Print" at bounding box center [885, 312] width 56 height 27
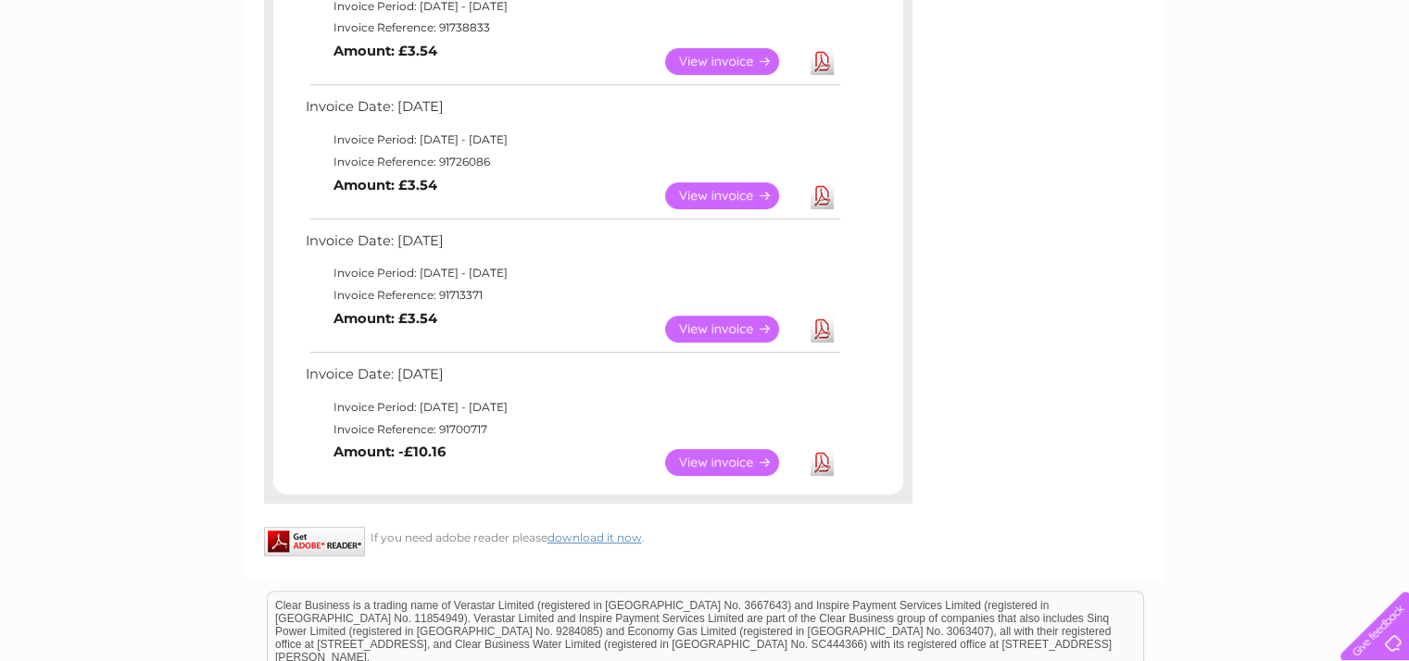
click at [820, 333] on link "Download" at bounding box center [822, 329] width 23 height 27
click at [726, 191] on link "View" at bounding box center [733, 196] width 136 height 27
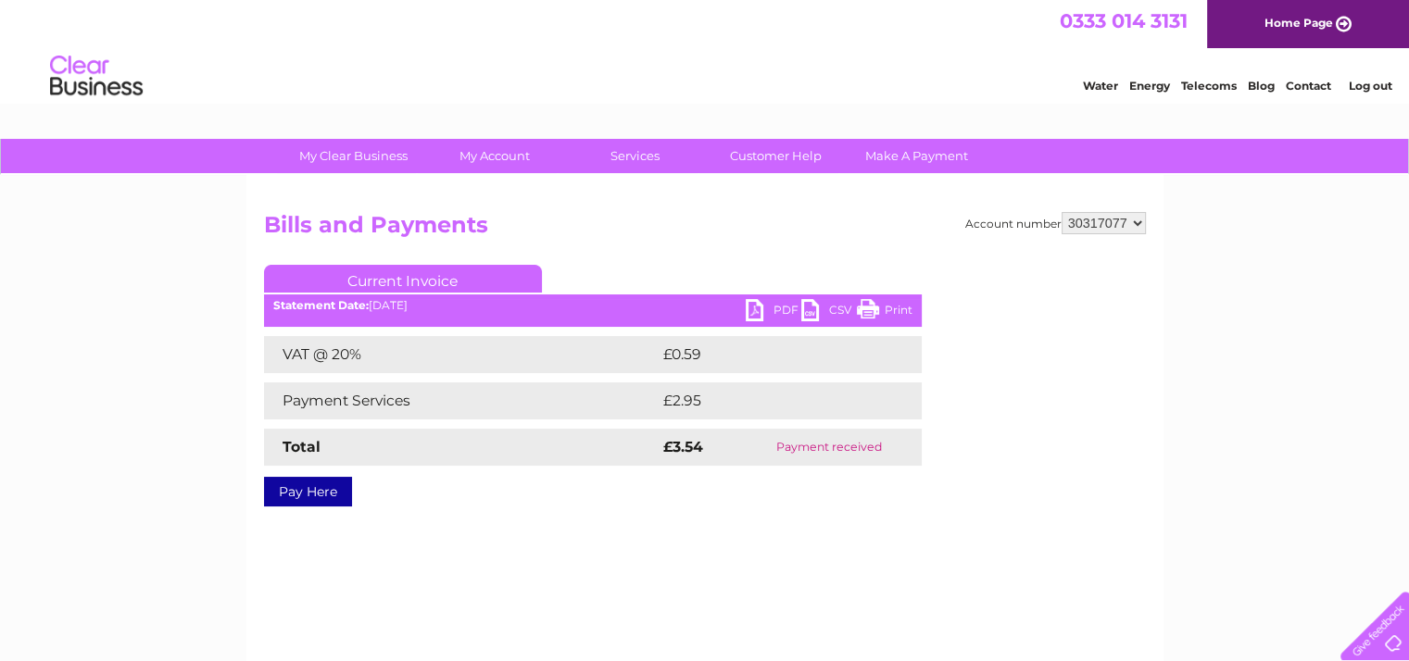
click at [771, 305] on link "PDF" at bounding box center [774, 312] width 56 height 27
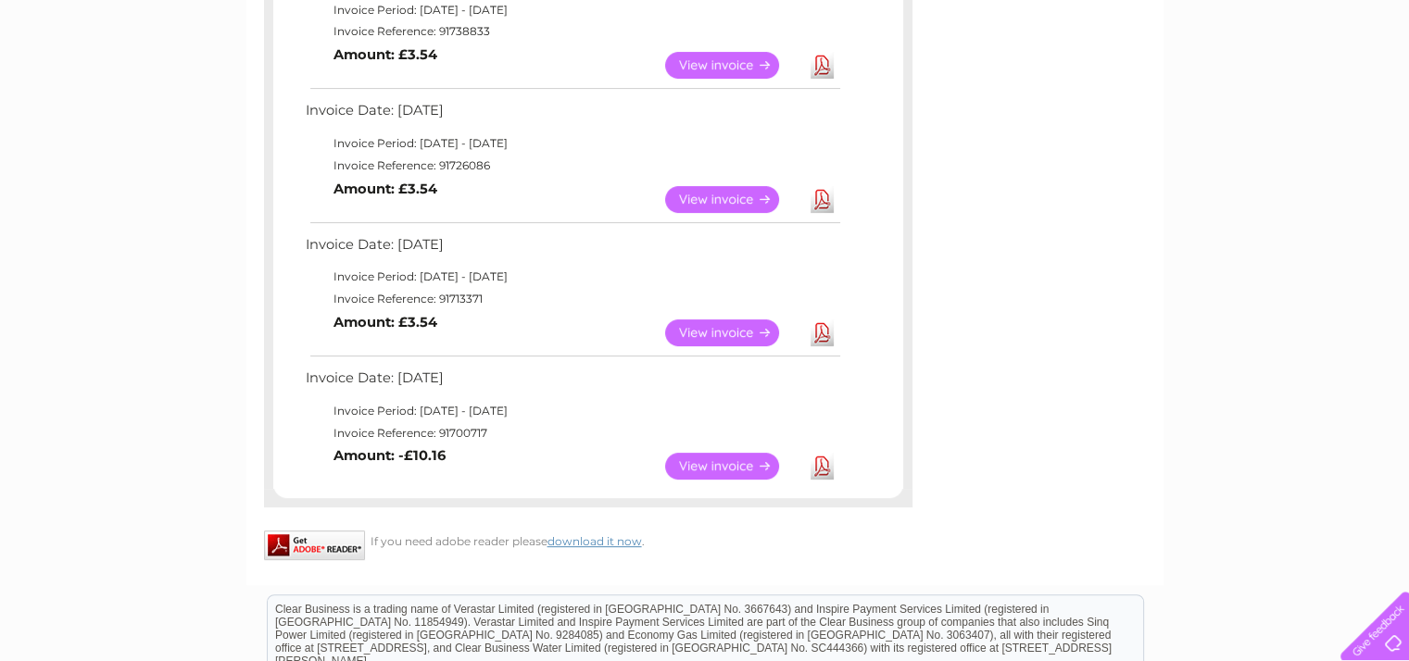
click at [828, 63] on link "Download" at bounding box center [822, 65] width 23 height 27
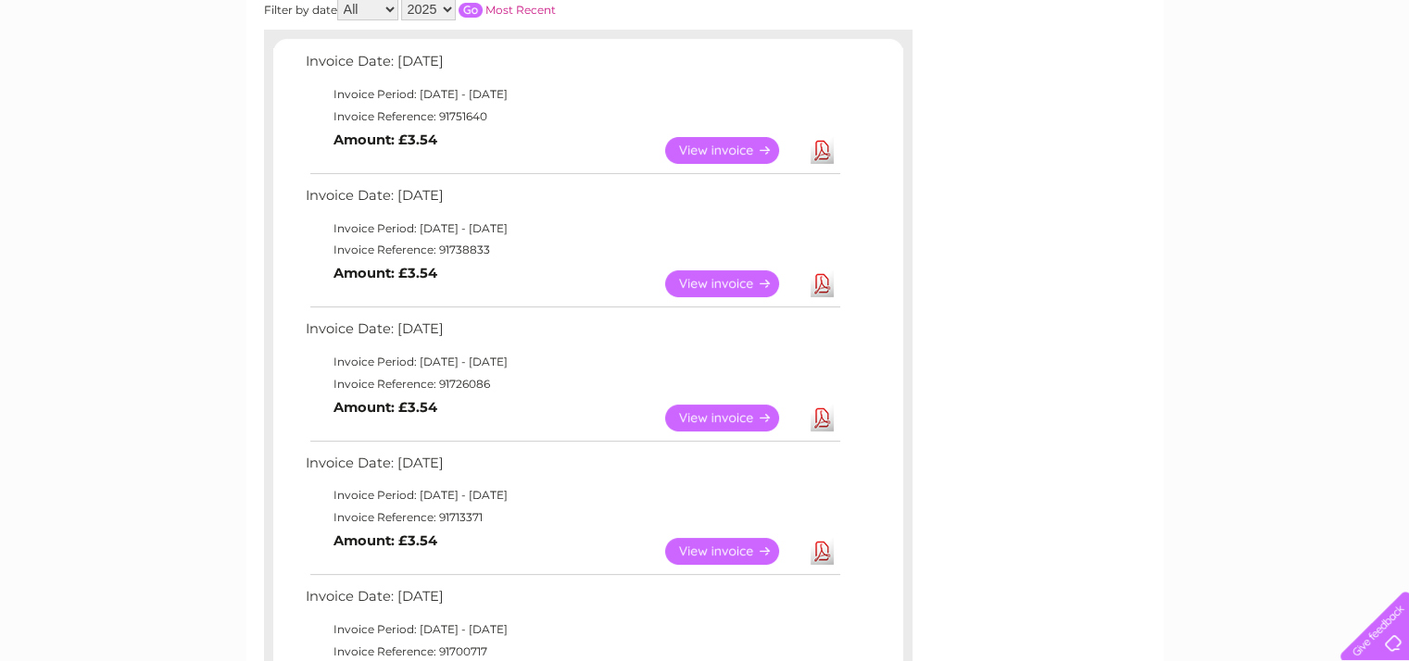
scroll to position [289, 0]
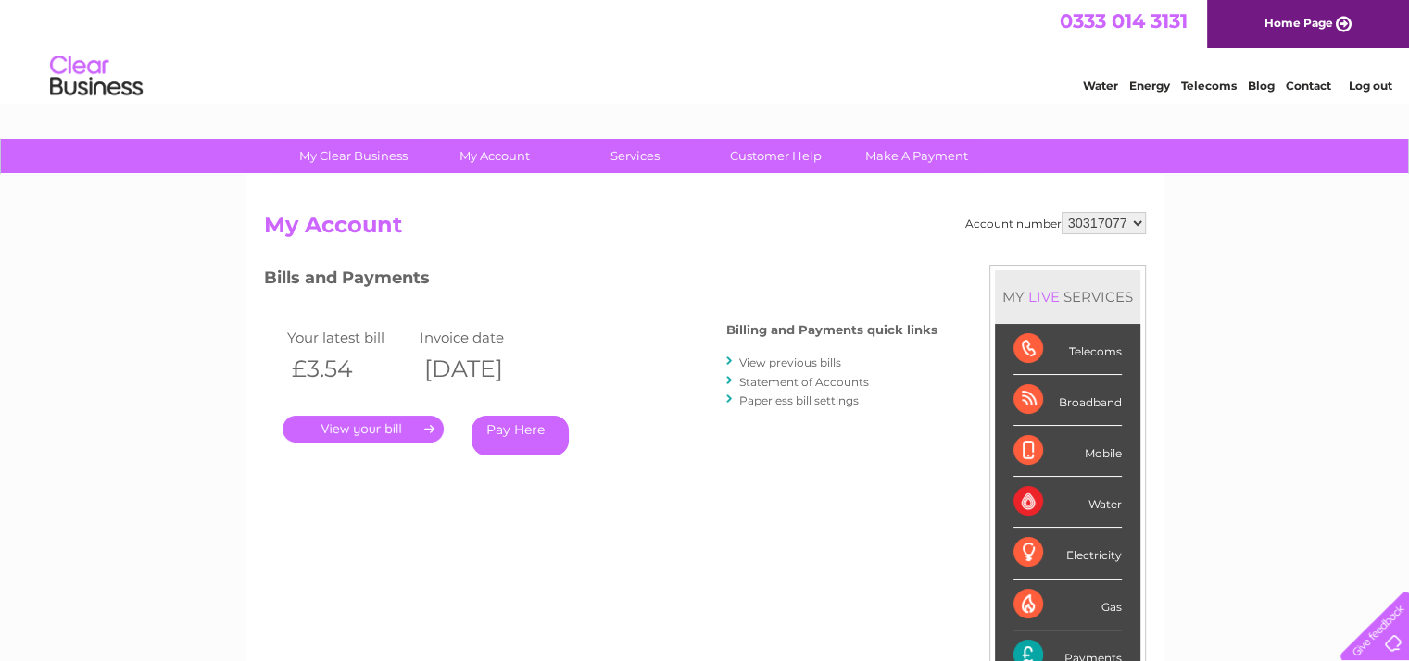
click at [326, 435] on link "." at bounding box center [363, 429] width 161 height 27
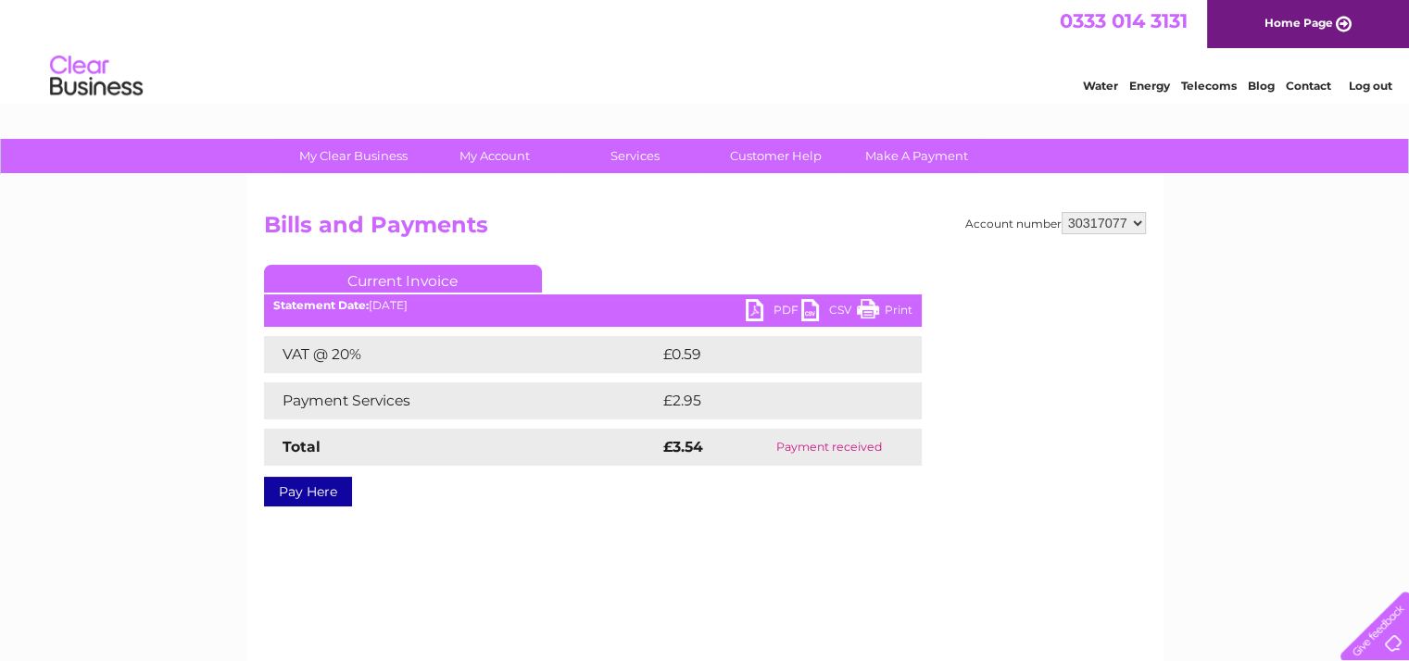
click at [777, 310] on link "PDF" at bounding box center [774, 312] width 56 height 27
